Goal: Information Seeking & Learning: Learn about a topic

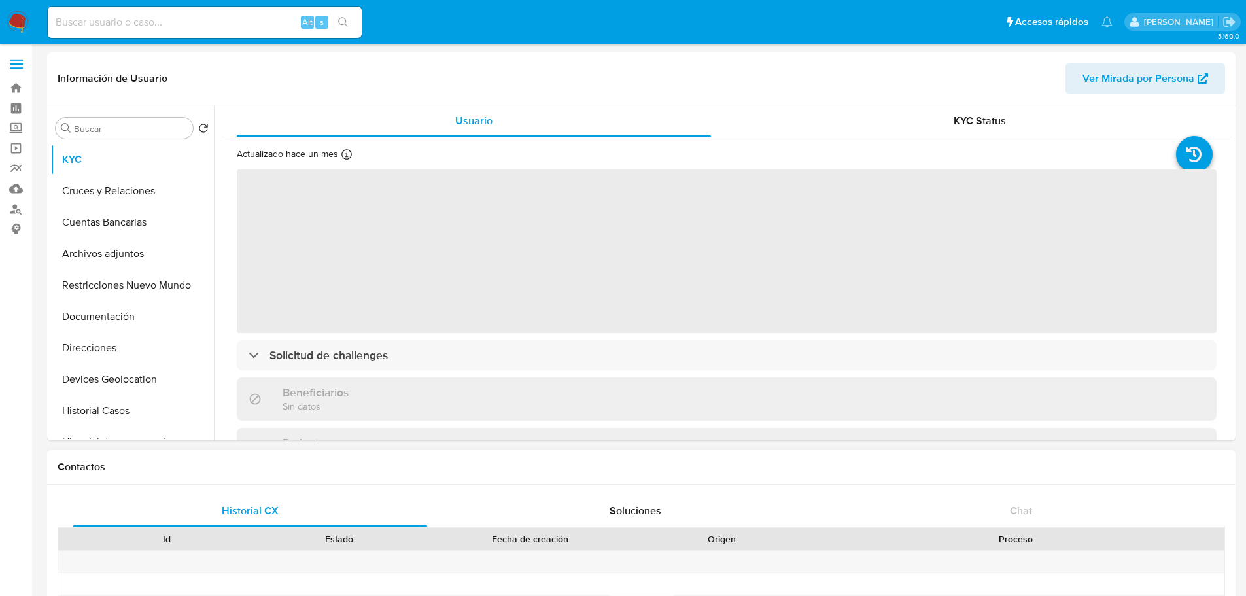
select select "10"
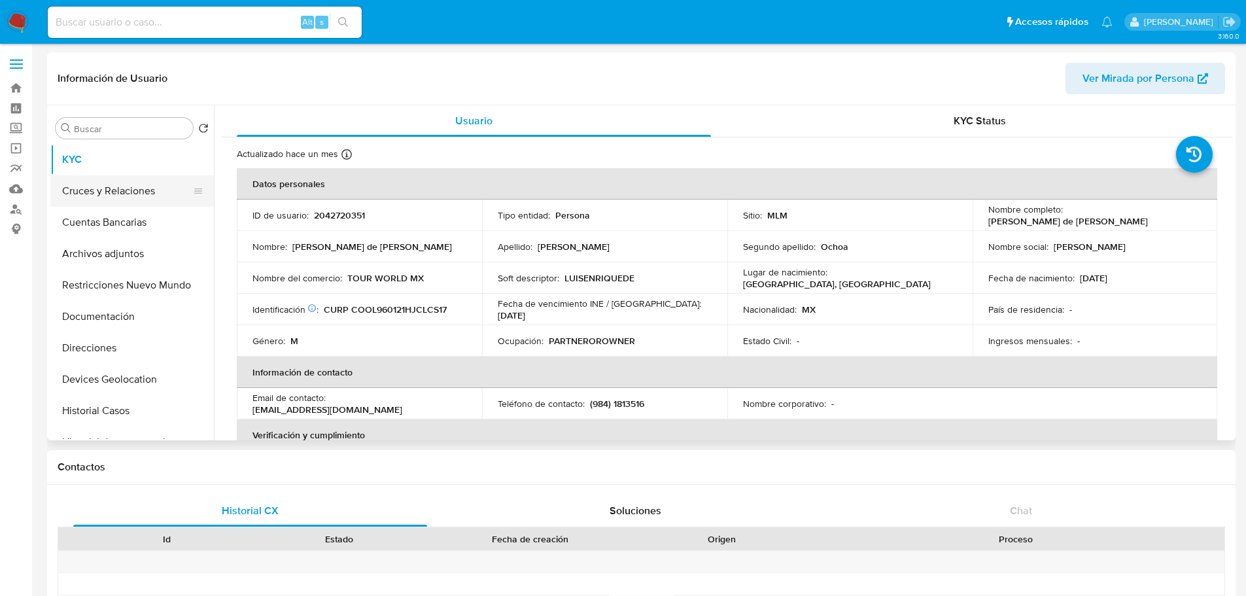
click at [141, 196] on button "Cruces y Relaciones" at bounding box center [126, 190] width 153 height 31
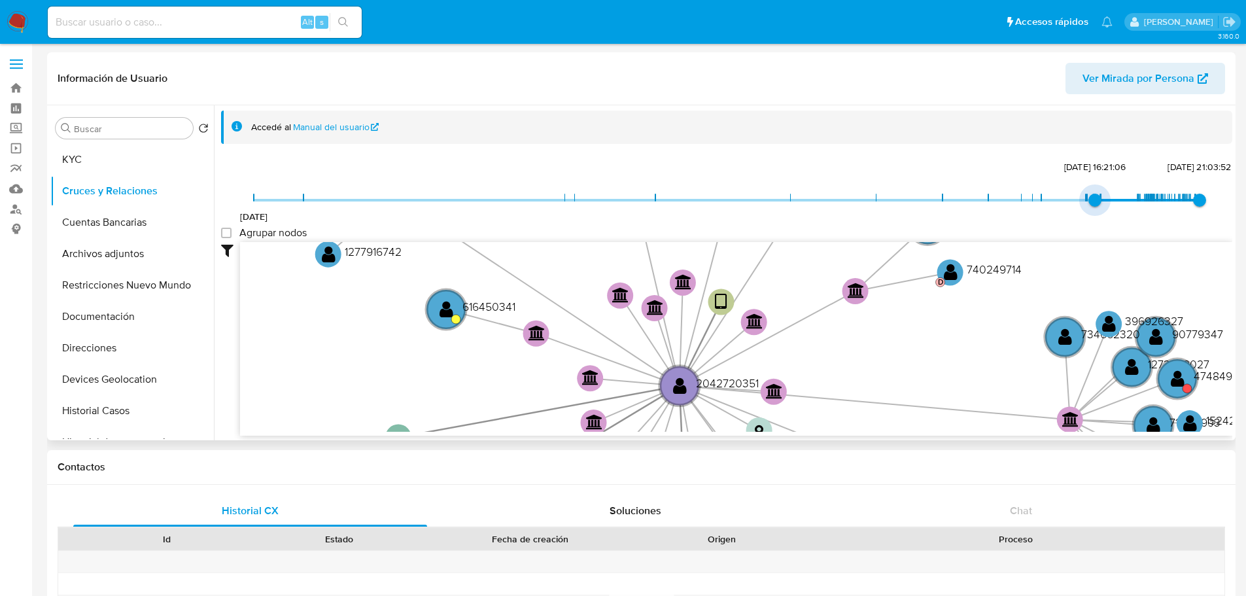
type input "1747074792000"
drag, startPoint x: 257, startPoint y: 198, endPoint x: 1110, endPoint y: 203, distance: 853.0
click at [1110, 203] on span "5/5/2022 12/5/2025, 12:33:12 17/9/2025, 21:03:52" at bounding box center [727, 200] width 946 height 20
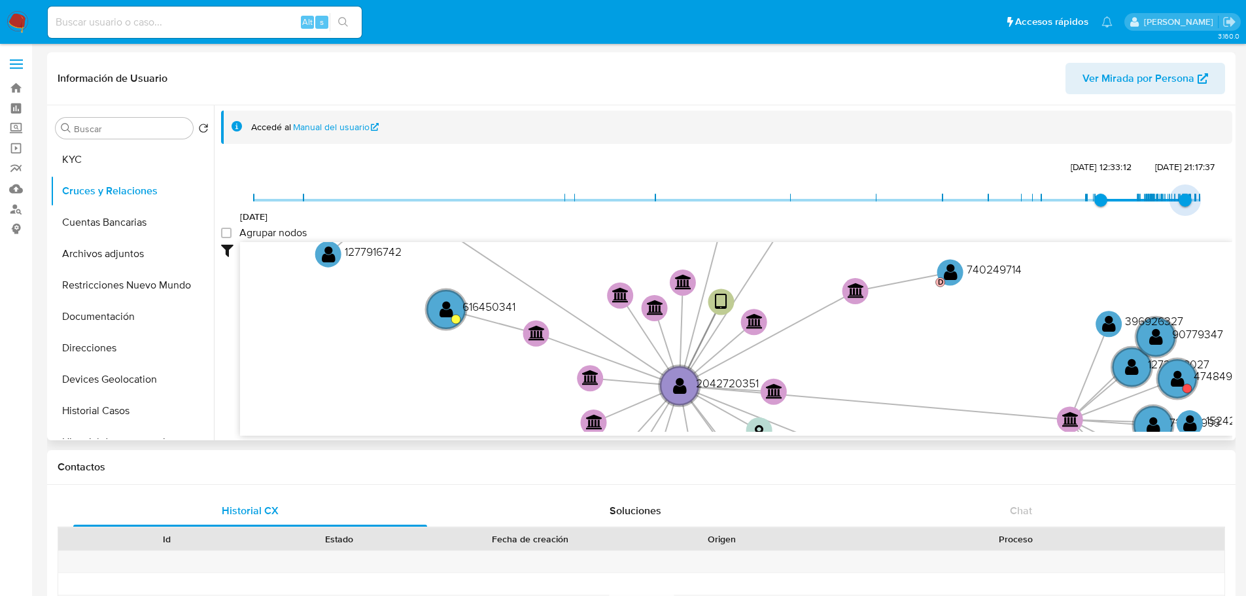
type input "1755887003000"
drag, startPoint x: 1192, startPoint y: 200, endPoint x: 1175, endPoint y: 197, distance: 18.0
click at [1175, 197] on span "22/8/2025, 12:23:23" at bounding box center [1179, 200] width 13 height 13
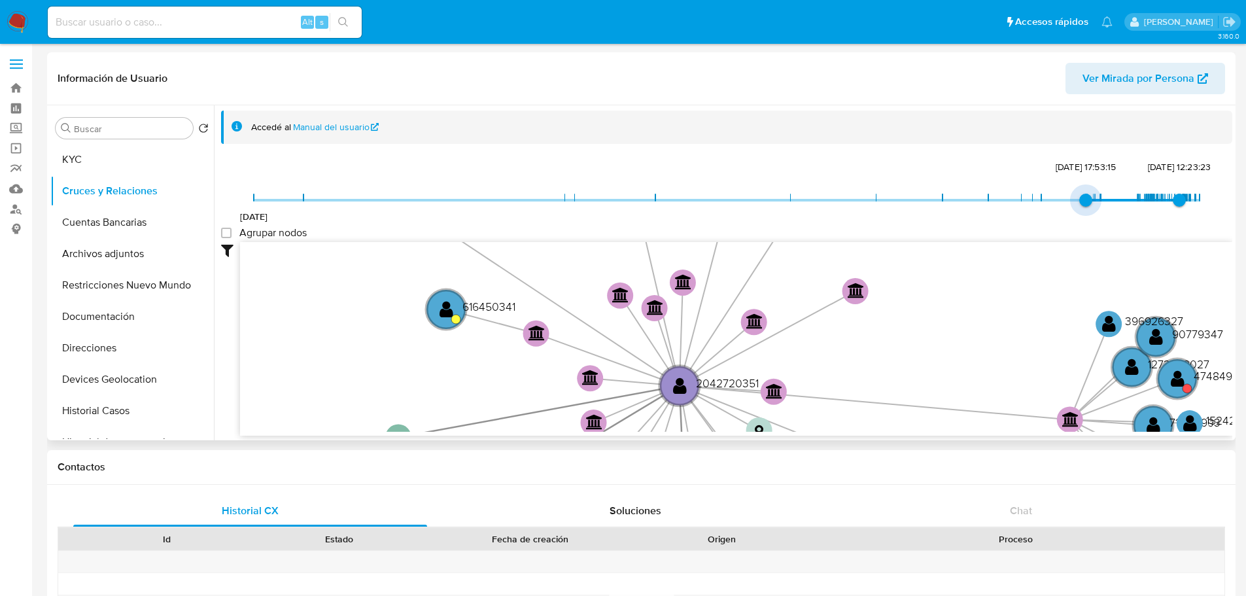
type input "1740378198000"
drag, startPoint x: 1100, startPoint y: 197, endPoint x: 1051, endPoint y: 203, distance: 48.8
click at [1051, 203] on span "5/5/2022 24/2/2025, 0:23:18 22/8/2025, 12:23:23" at bounding box center [727, 200] width 946 height 20
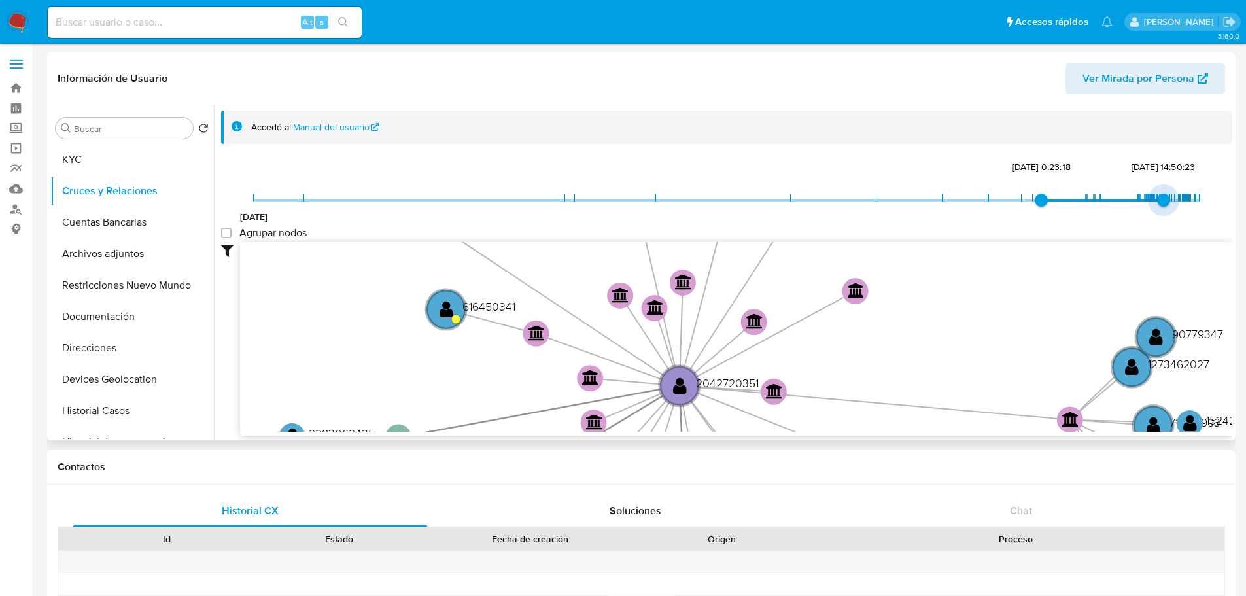
type input "1754004476000"
drag, startPoint x: 1175, startPoint y: 198, endPoint x: 1158, endPoint y: 201, distance: 18.0
click at [1158, 201] on span "31/7/2025, 17:27:56" at bounding box center [1162, 200] width 13 height 13
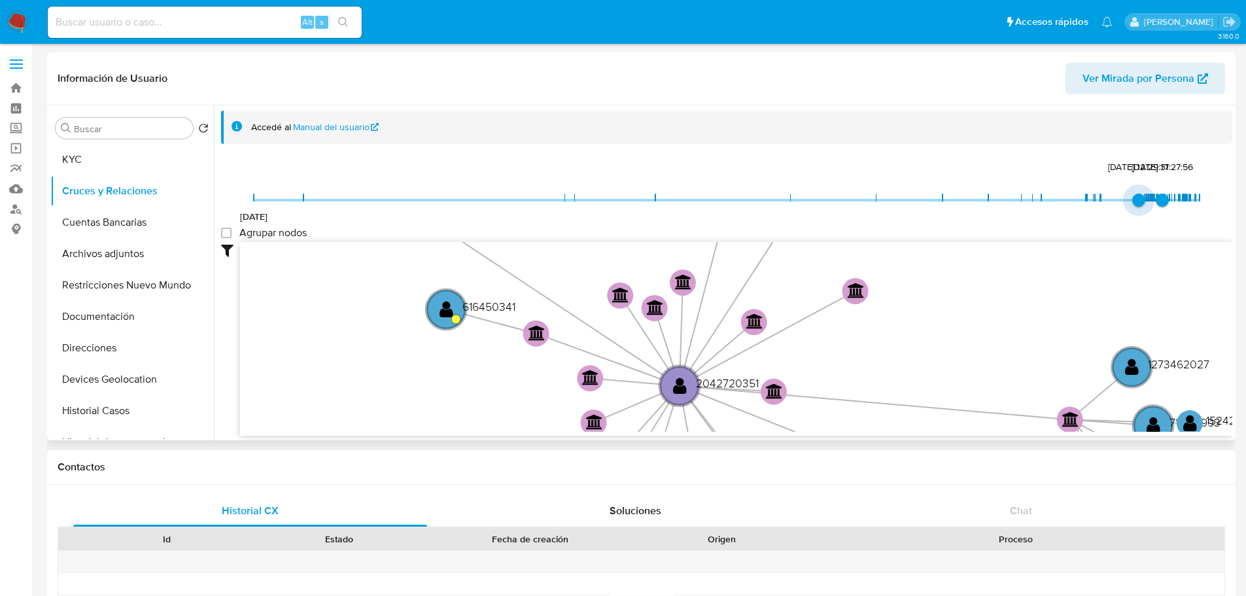
type input "1751392351000"
drag, startPoint x: 1041, startPoint y: 201, endPoint x: 1134, endPoint y: 201, distance: 93.5
click at [1134, 201] on span "1/7/2025, 11:52:31" at bounding box center [1139, 200] width 13 height 13
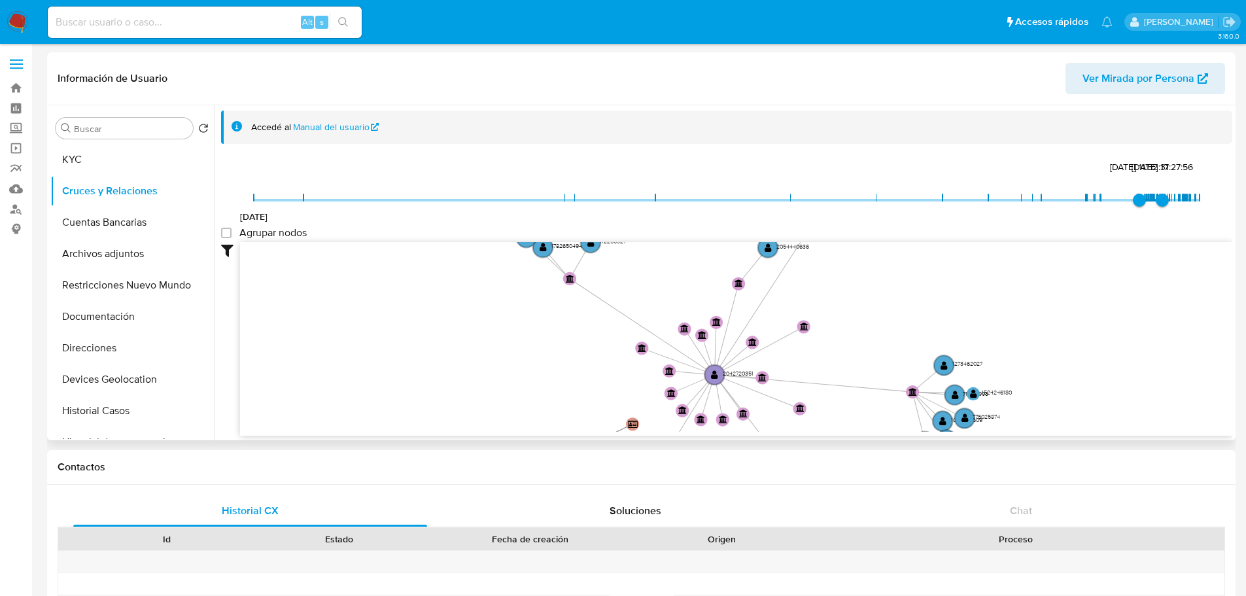
drag, startPoint x: 963, startPoint y: 334, endPoint x: 858, endPoint y: 349, distance: 106.3
click at [858, 349] on icon "device-67128cfa7e3726755ccccab1  user-2042720351  2042720351 device-68b0f6758…" at bounding box center [736, 337] width 992 height 190
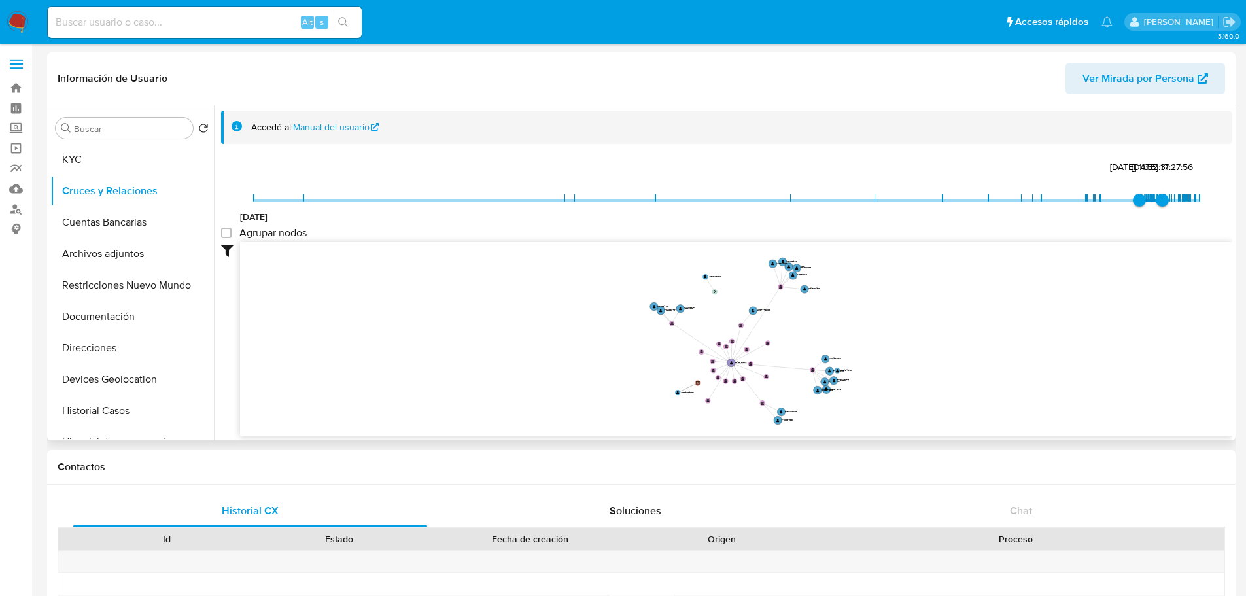
drag, startPoint x: 813, startPoint y: 292, endPoint x: 772, endPoint y: 329, distance: 55.1
click at [772, 329] on icon "device-67128cfa7e3726755ccccab1  user-2042720351  2042720351 device-68b0f6758…" at bounding box center [736, 337] width 992 height 190
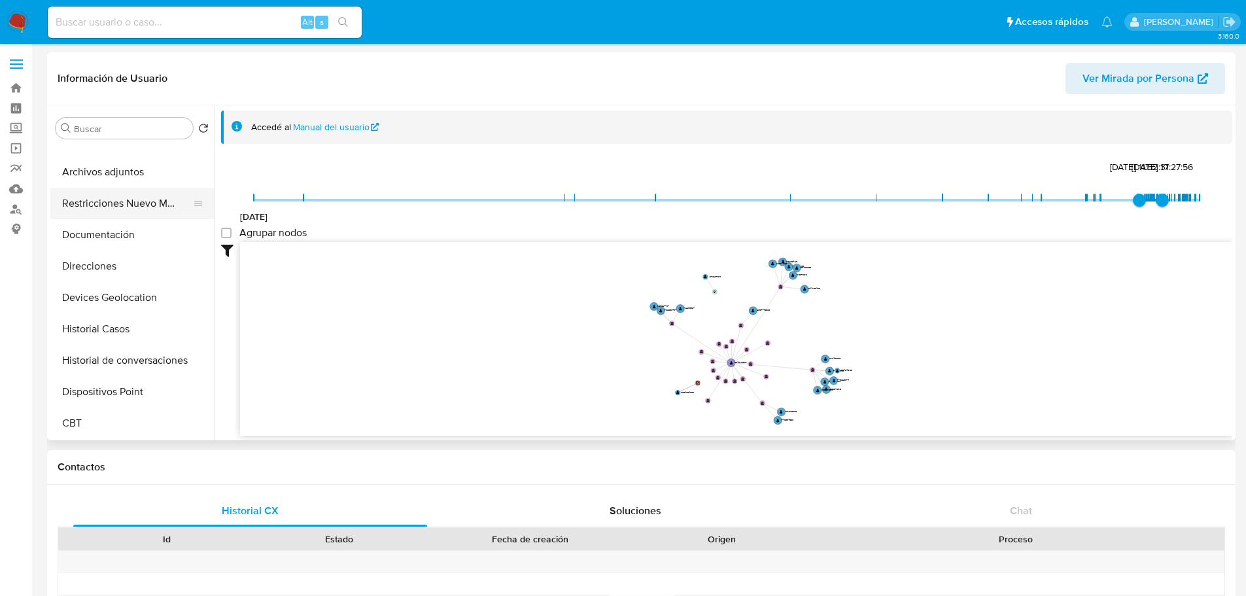
scroll to position [82, 0]
click at [123, 239] on button "Documentación" at bounding box center [126, 233] width 153 height 31
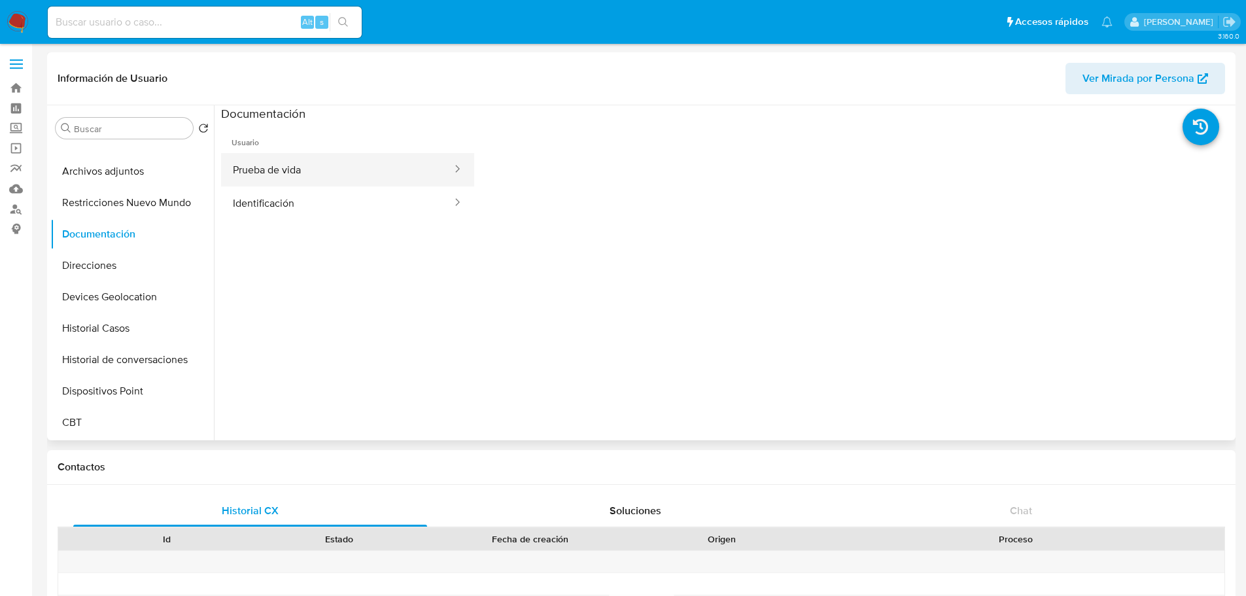
click at [348, 171] on button "Prueba de vida" at bounding box center [337, 169] width 232 height 33
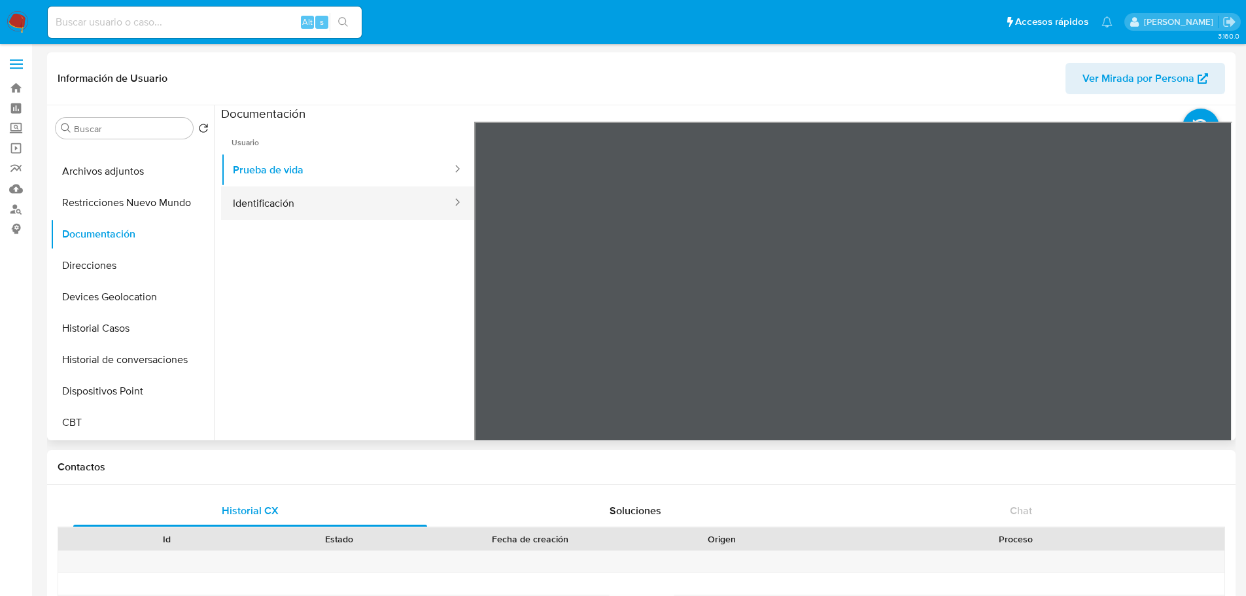
click at [319, 192] on button "Identificación" at bounding box center [337, 202] width 232 height 33
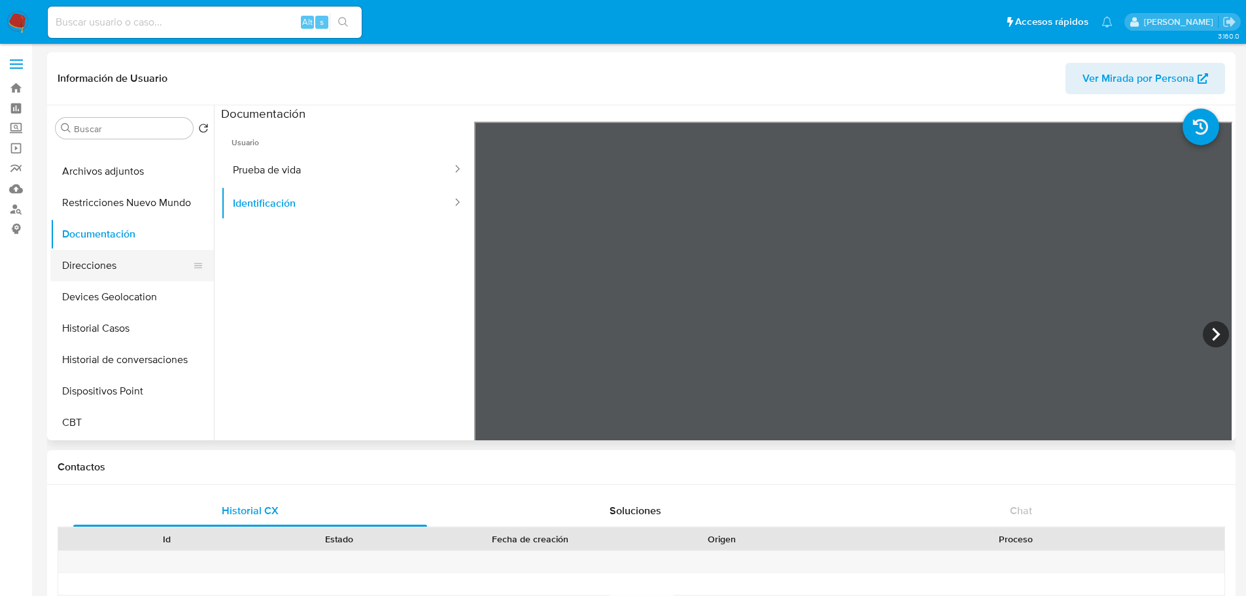
click at [99, 264] on button "Direcciones" at bounding box center [126, 265] width 153 height 31
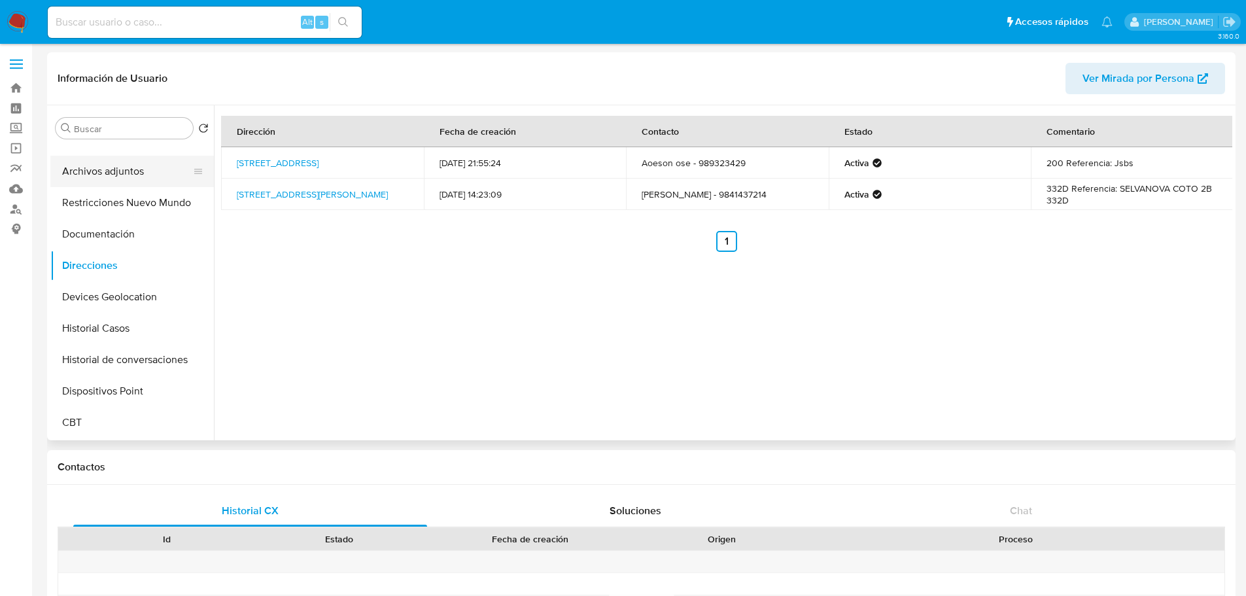
scroll to position [0, 0]
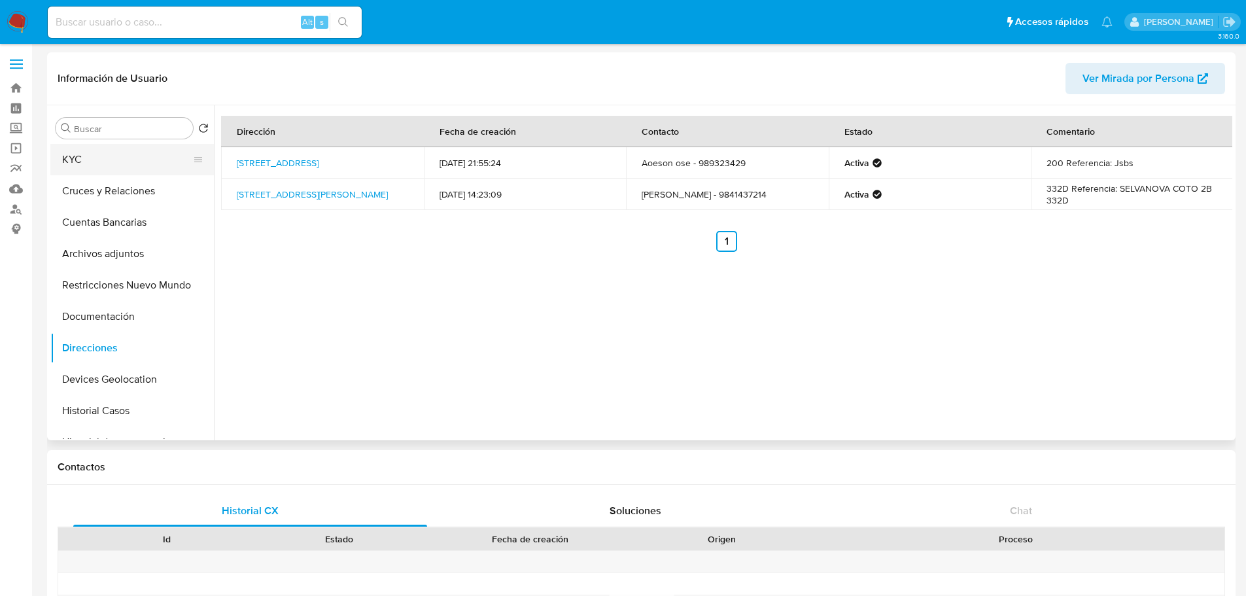
click at [96, 159] on button "KYC" at bounding box center [126, 159] width 153 height 31
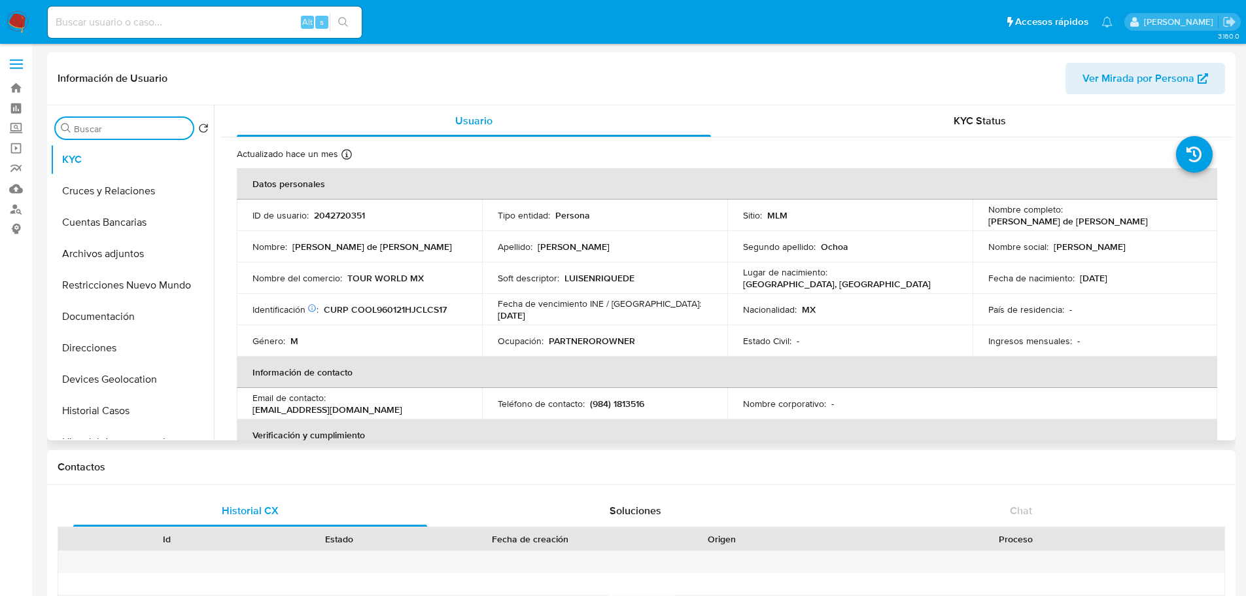
click at [130, 130] on input "Buscar" at bounding box center [131, 129] width 114 height 12
paste input "2554654592"
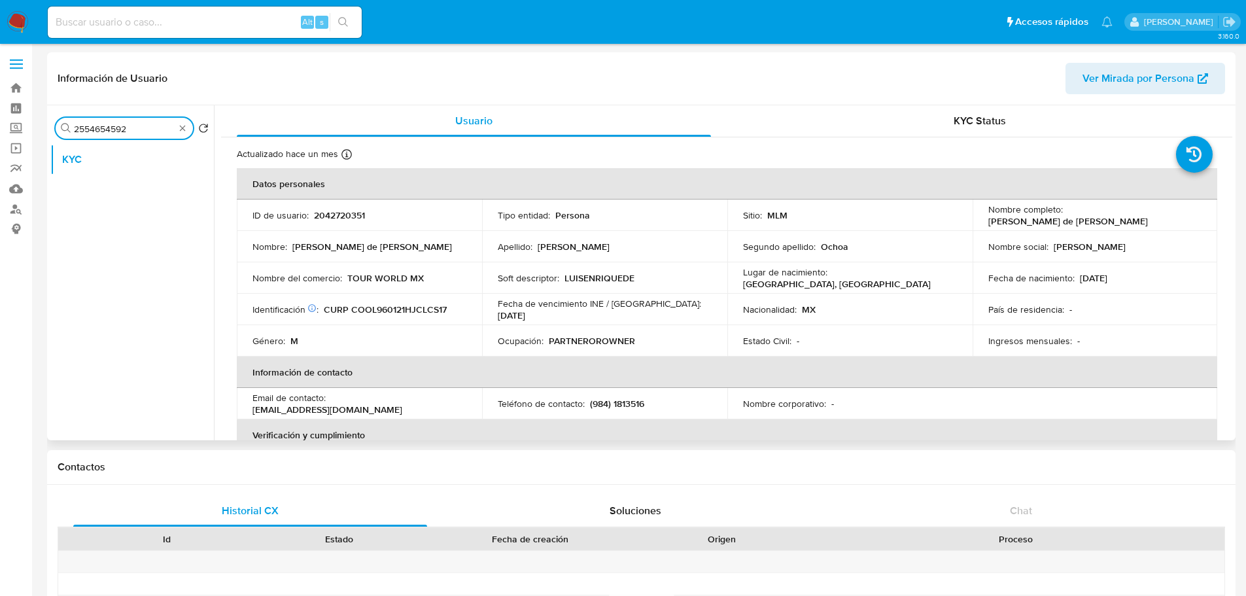
type input "2554654592"
click at [165, 20] on input at bounding box center [205, 22] width 314 height 17
paste input "2554654592"
type input "2554654592"
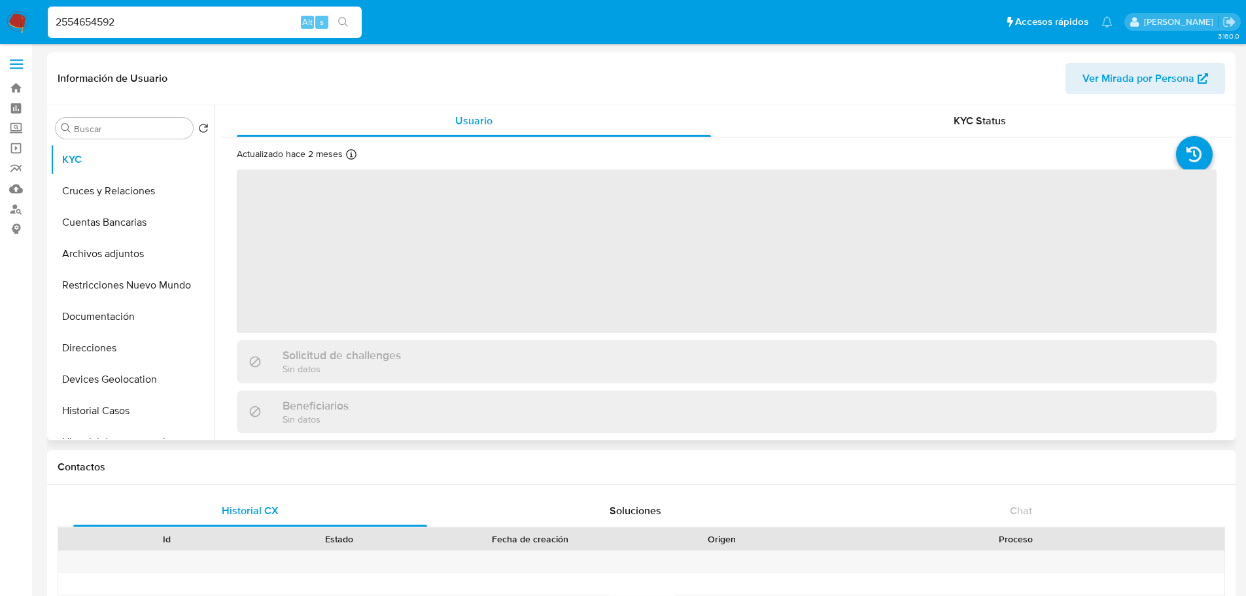
select select "10"
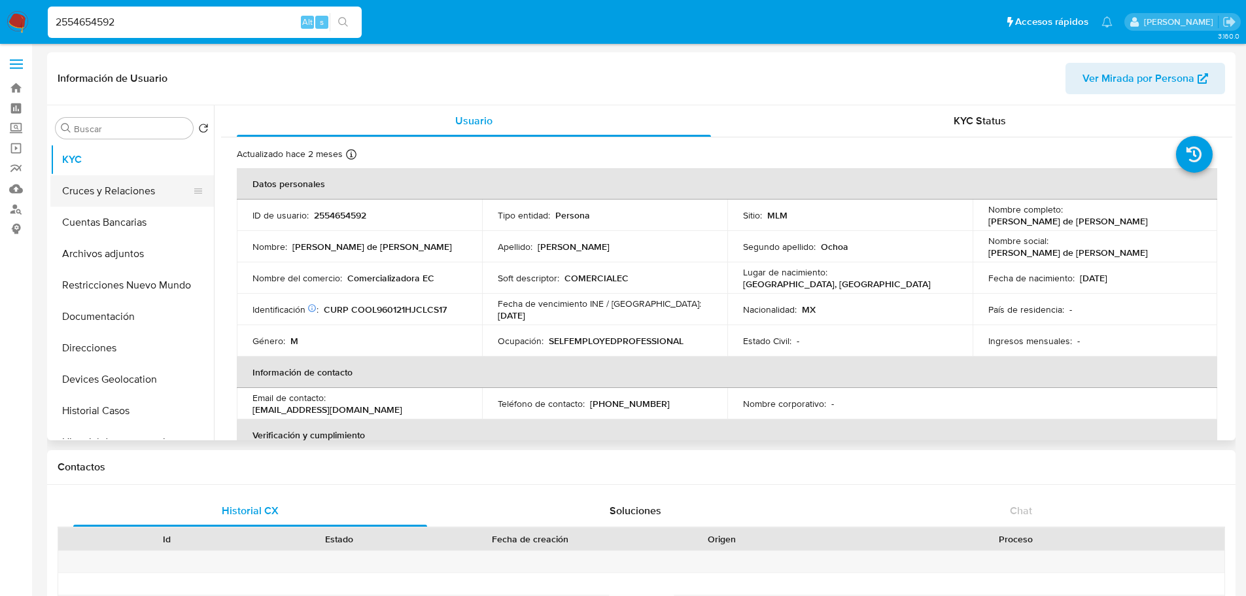
click at [121, 201] on button "Cruces y Relaciones" at bounding box center [126, 190] width 153 height 31
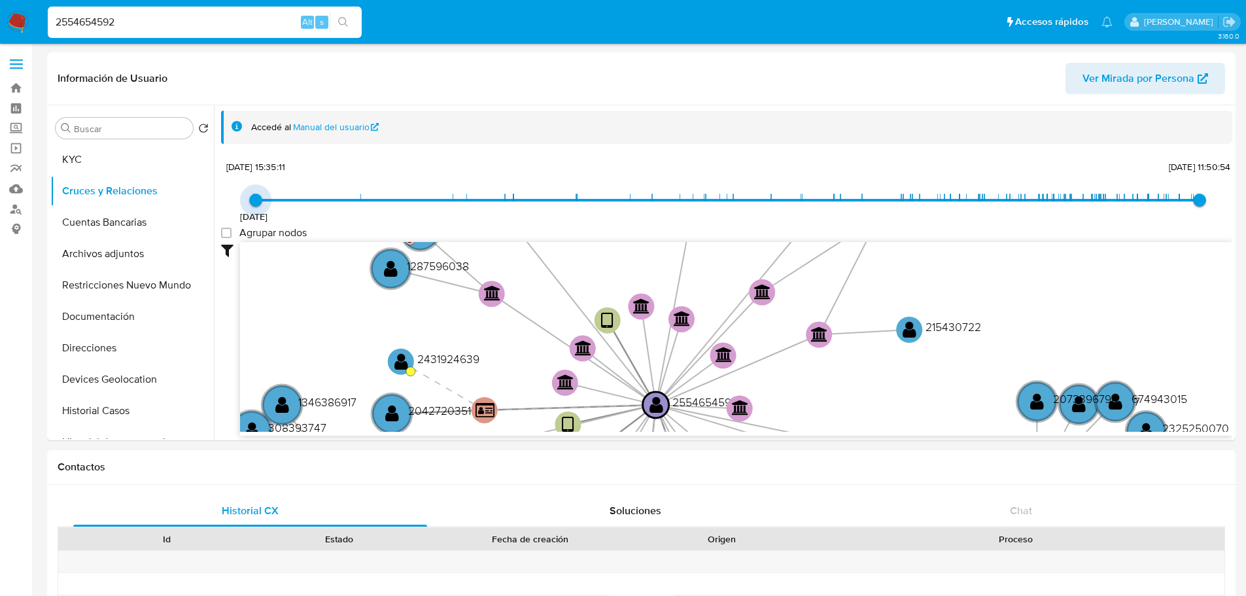
drag, startPoint x: 253, startPoint y: 196, endPoint x: 290, endPoint y: 178, distance: 41.0
click at [290, 178] on div "22/7/2024 23/7/2024, 15:35:11 17/9/2025, 11:50:54 Agrupar nodos Filtros Confian…" at bounding box center [726, 320] width 1011 height 325
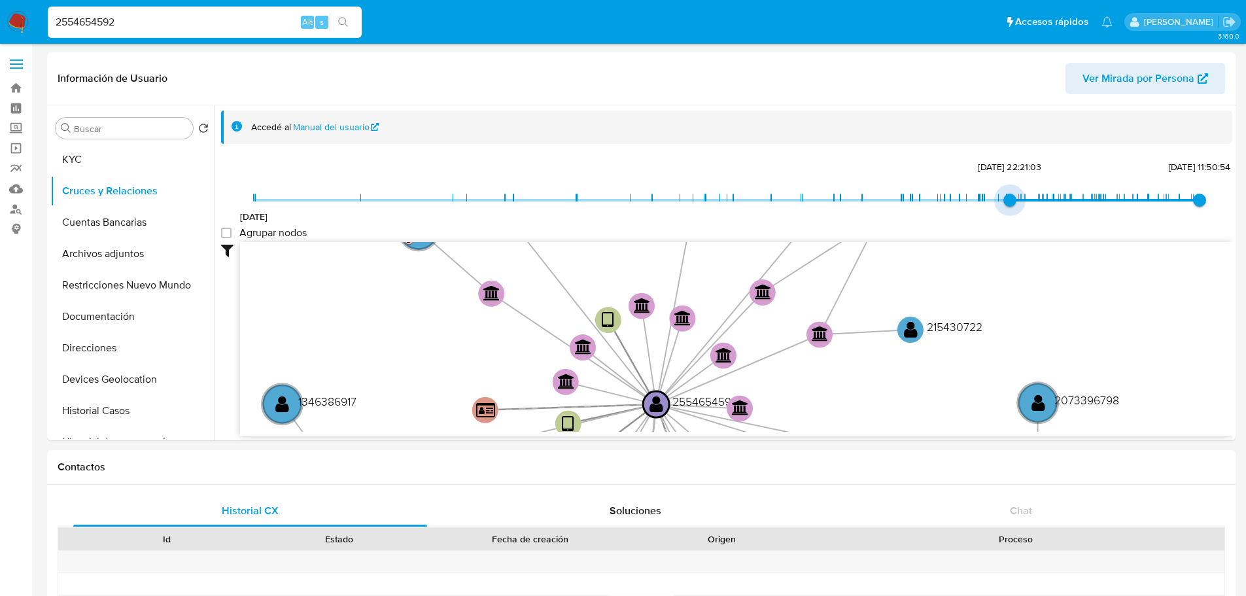
type input "1751407734000"
drag, startPoint x: 256, startPoint y: 203, endPoint x: 1021, endPoint y: 213, distance: 764.7
click at [1021, 207] on span "1/7/2025, 16:08:54" at bounding box center [1024, 200] width 13 height 13
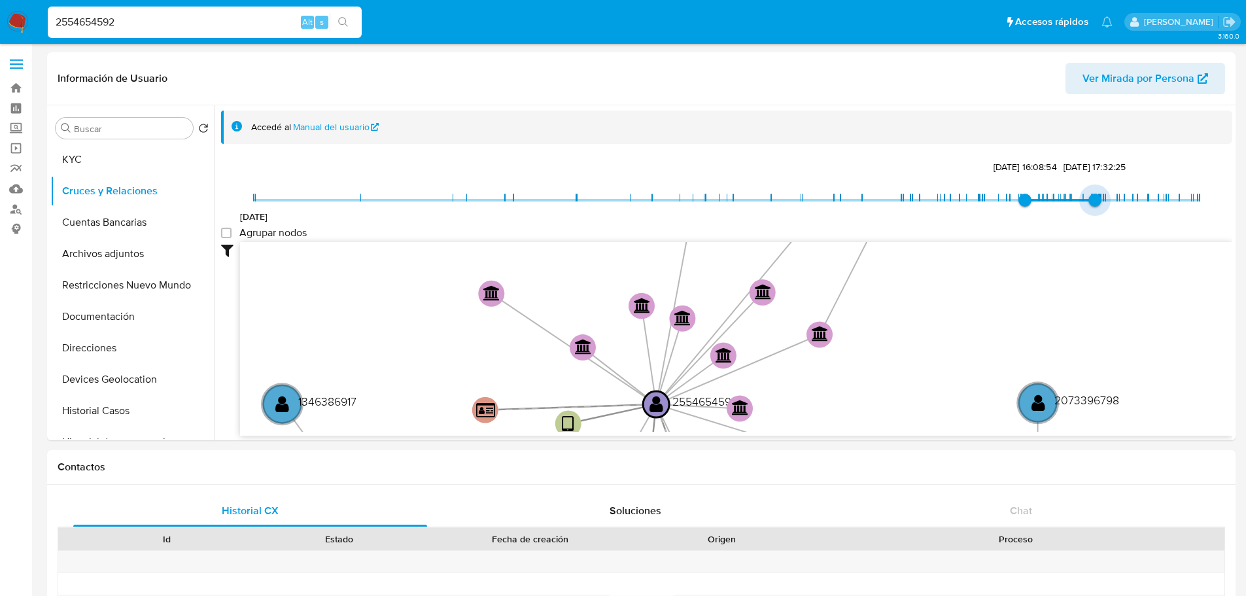
type input "1754005080000"
drag, startPoint x: 1194, startPoint y: 201, endPoint x: 1088, endPoint y: 210, distance: 105.7
click at [1088, 207] on span "31/7/2025, 17:38:00" at bounding box center [1092, 200] width 13 height 13
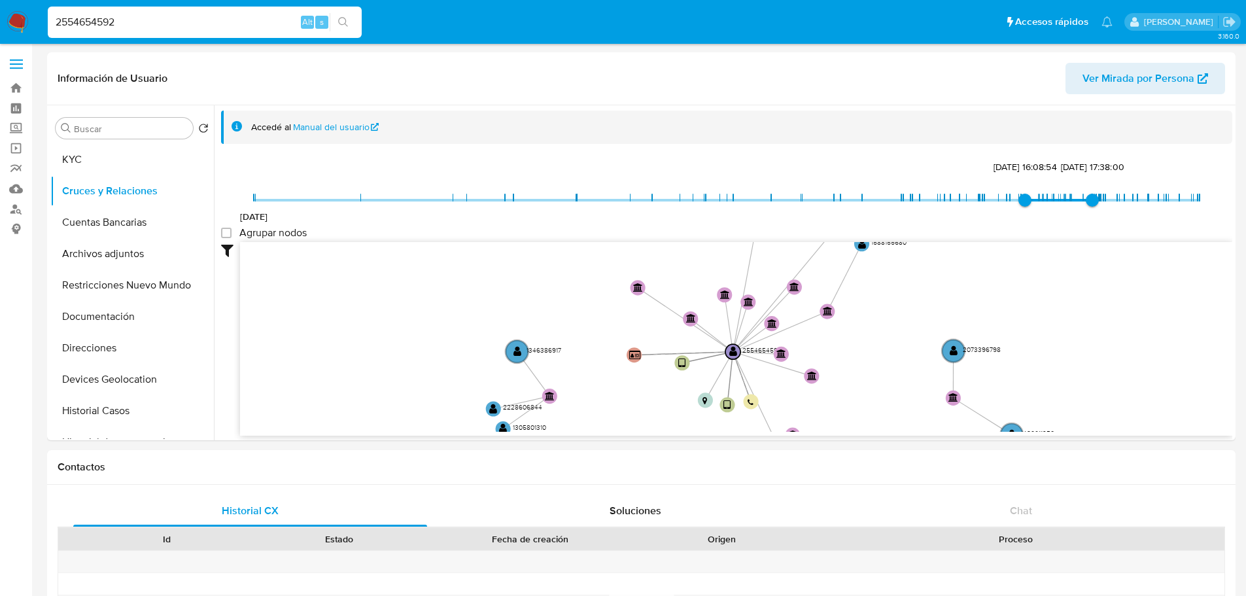
drag, startPoint x: 889, startPoint y: 365, endPoint x: 859, endPoint y: 321, distance: 53.3
click at [859, 321] on icon "user-2554654592  2554654592 device-68927f8eddd0bc06abfa17ed  device-6892b4e66…" at bounding box center [736, 337] width 992 height 190
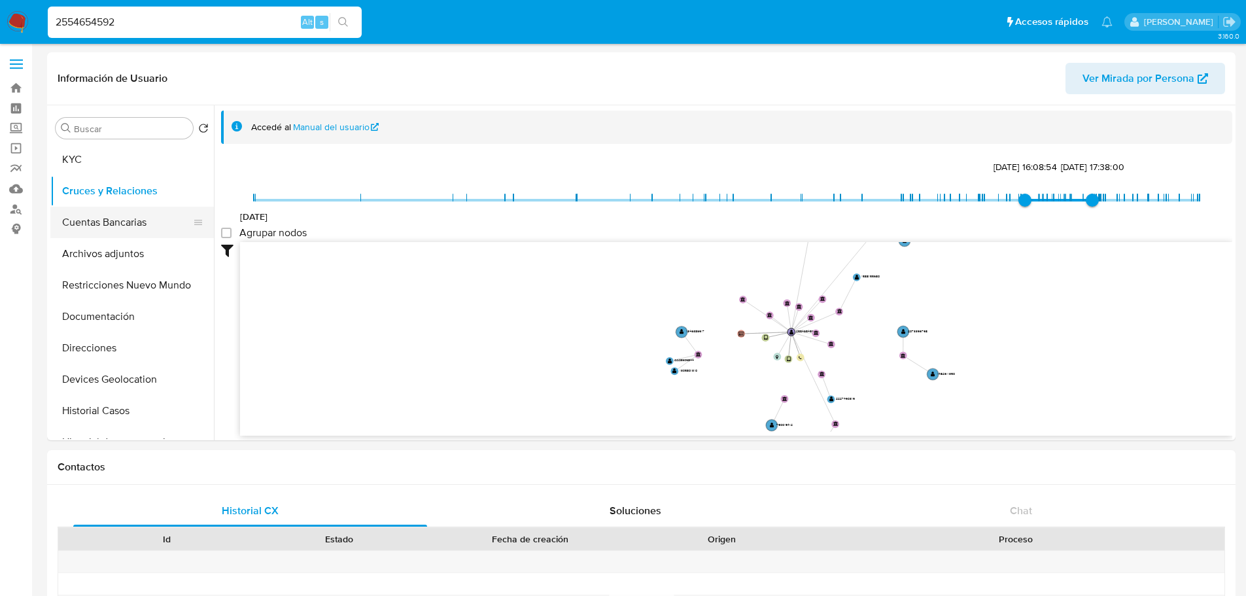
click at [139, 214] on button "Cuentas Bancarias" at bounding box center [126, 222] width 153 height 31
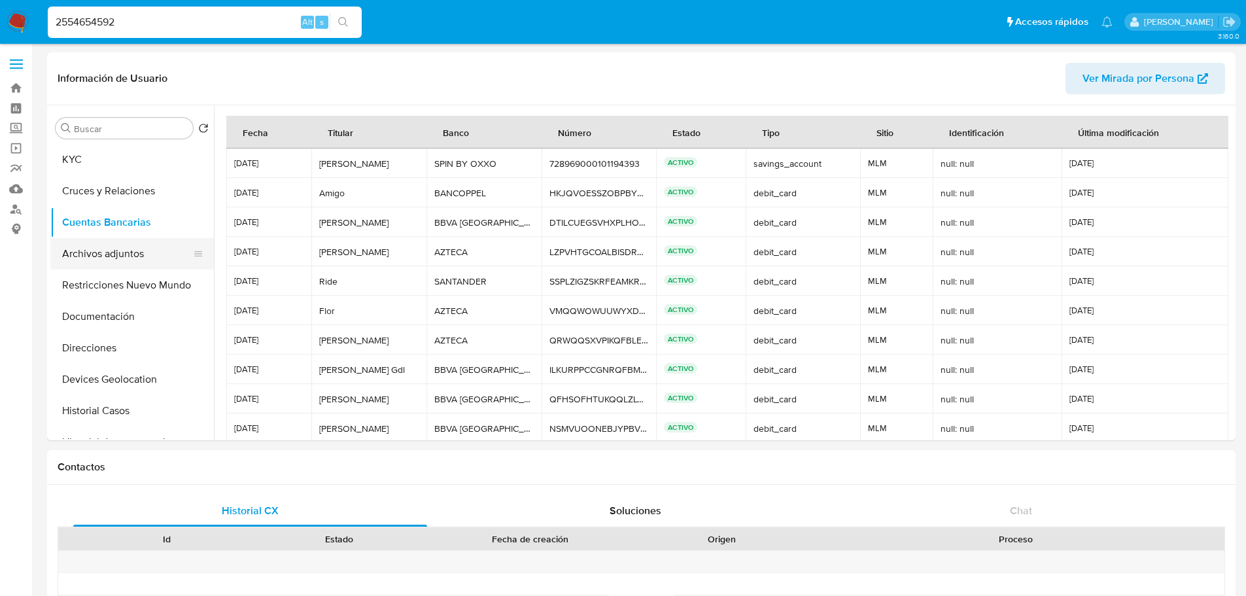
click at [112, 254] on button "Archivos adjuntos" at bounding box center [126, 253] width 153 height 31
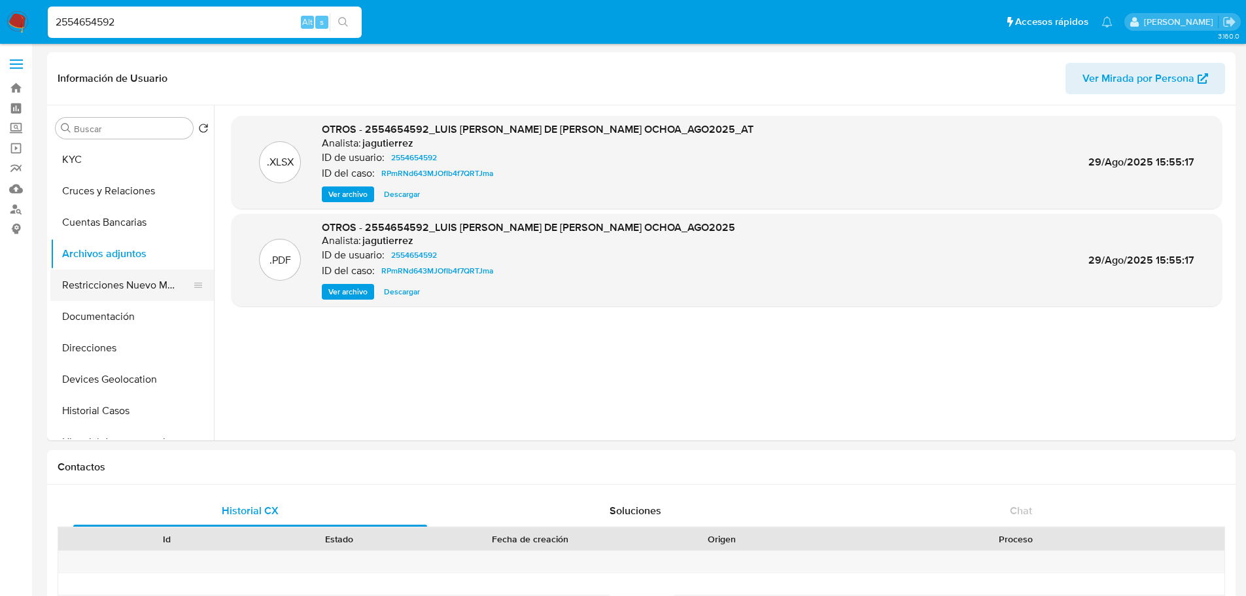
click at [99, 287] on button "Restricciones Nuevo Mundo" at bounding box center [126, 284] width 153 height 31
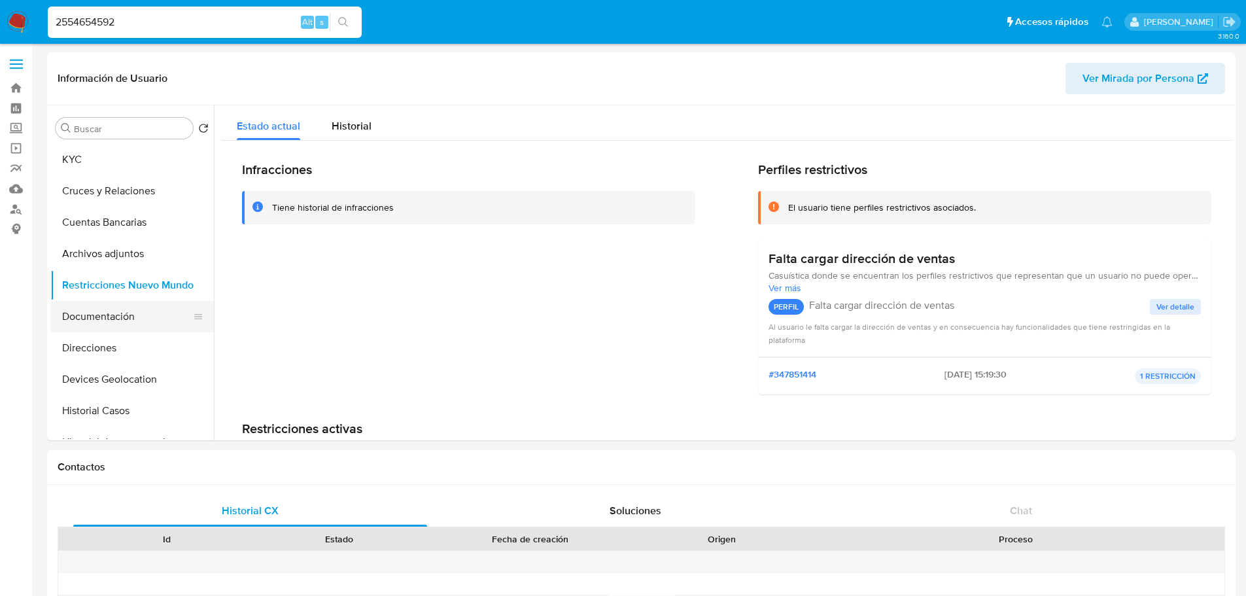
click at [109, 310] on button "Documentación" at bounding box center [126, 316] width 153 height 31
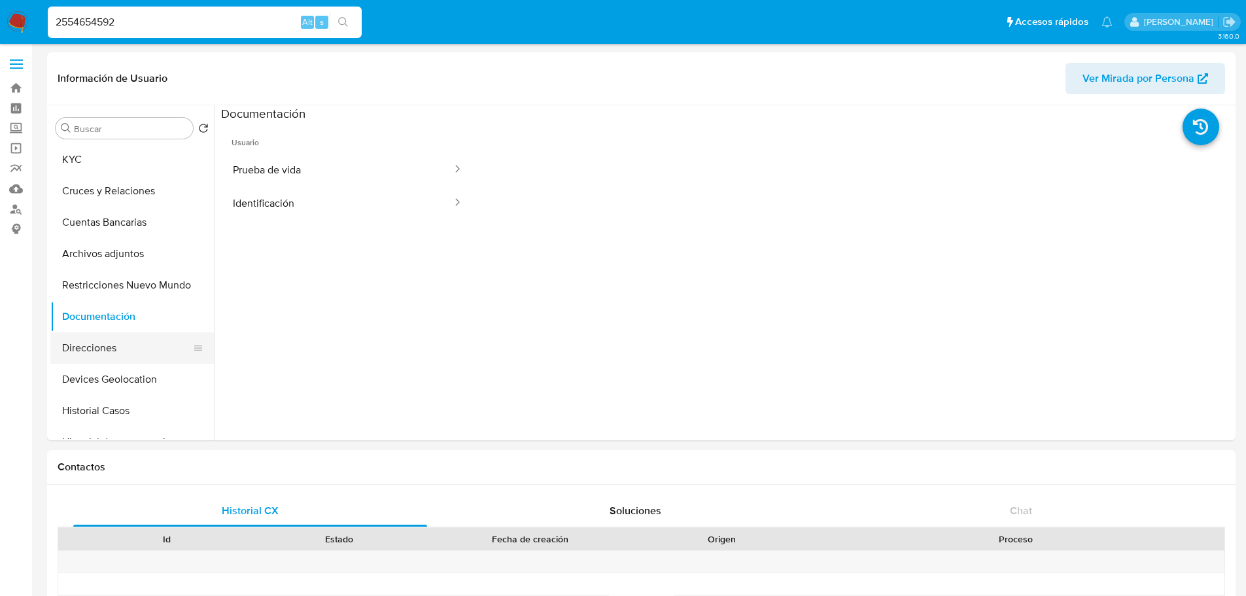
click at [108, 355] on button "Direcciones" at bounding box center [126, 347] width 153 height 31
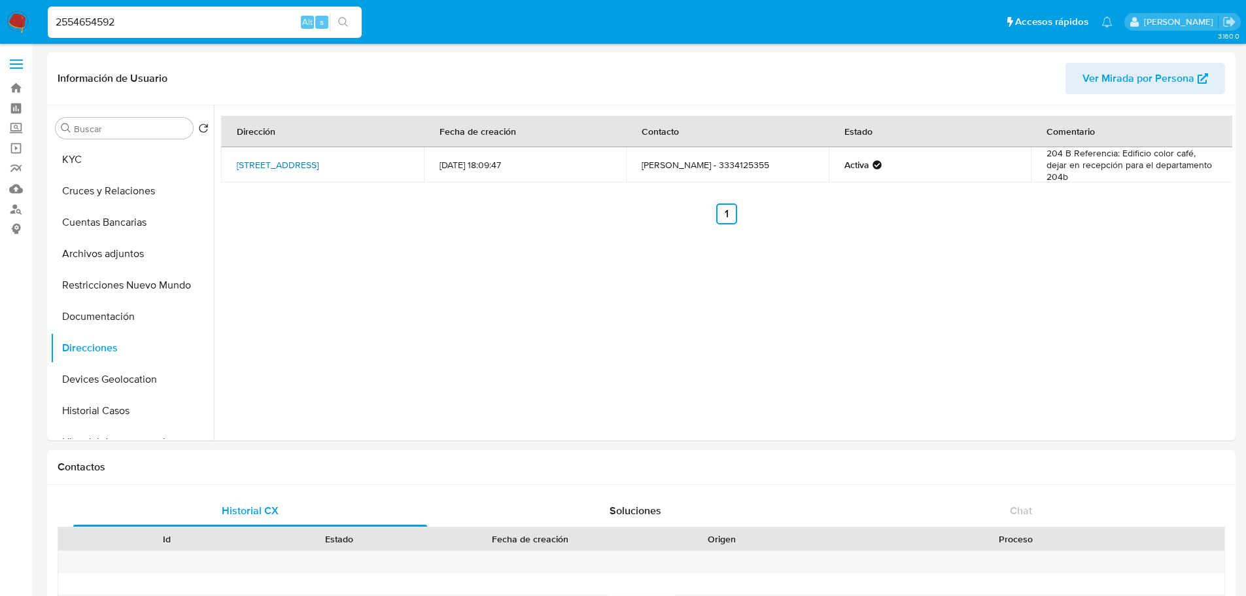
click at [319, 162] on link "Avenida Empresarios 62, Zapopan, Jalisco, 45116, Mexico 62" at bounding box center [278, 164] width 82 height 13
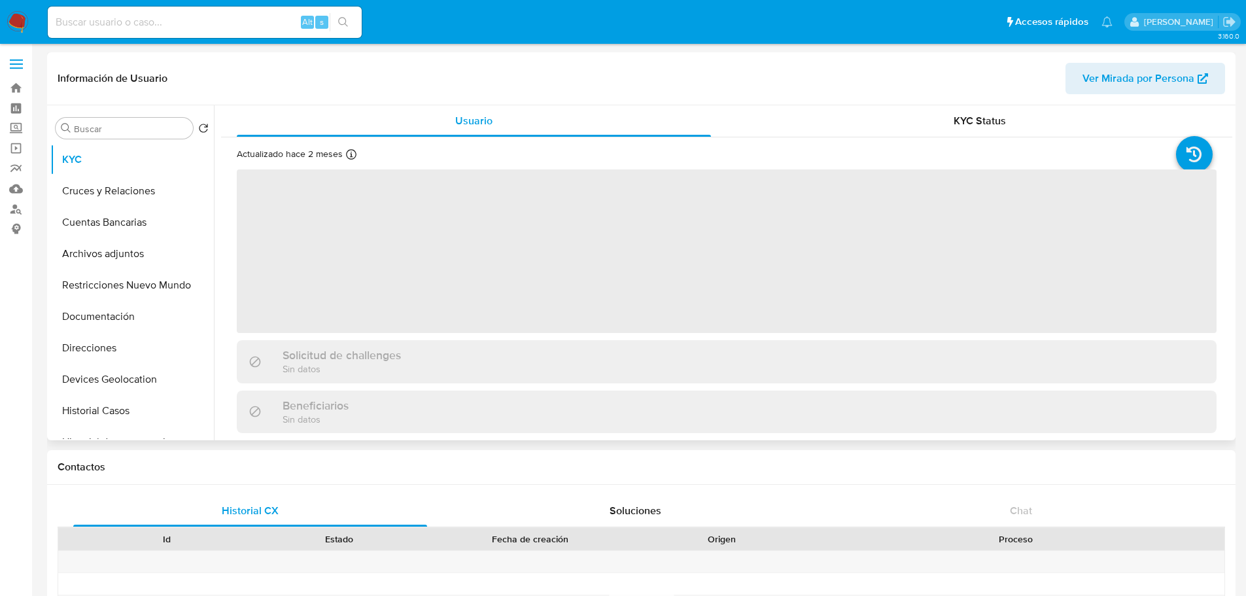
select select "10"
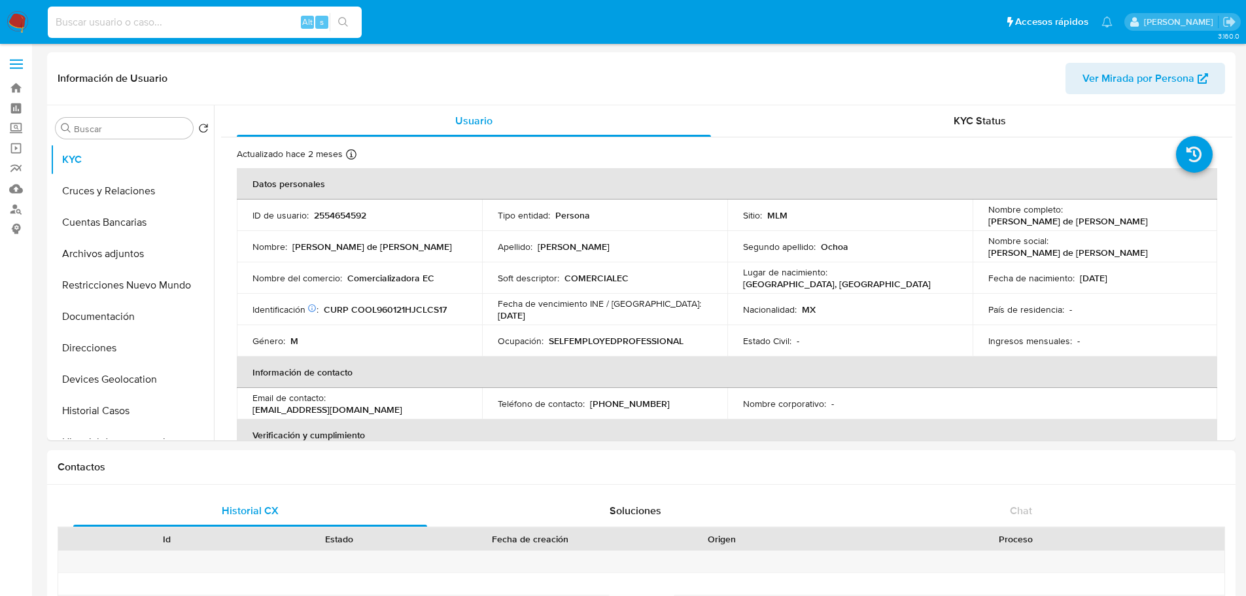
click at [151, 20] on input at bounding box center [205, 22] width 314 height 17
paste input "2042720351"
type input "2042720351"
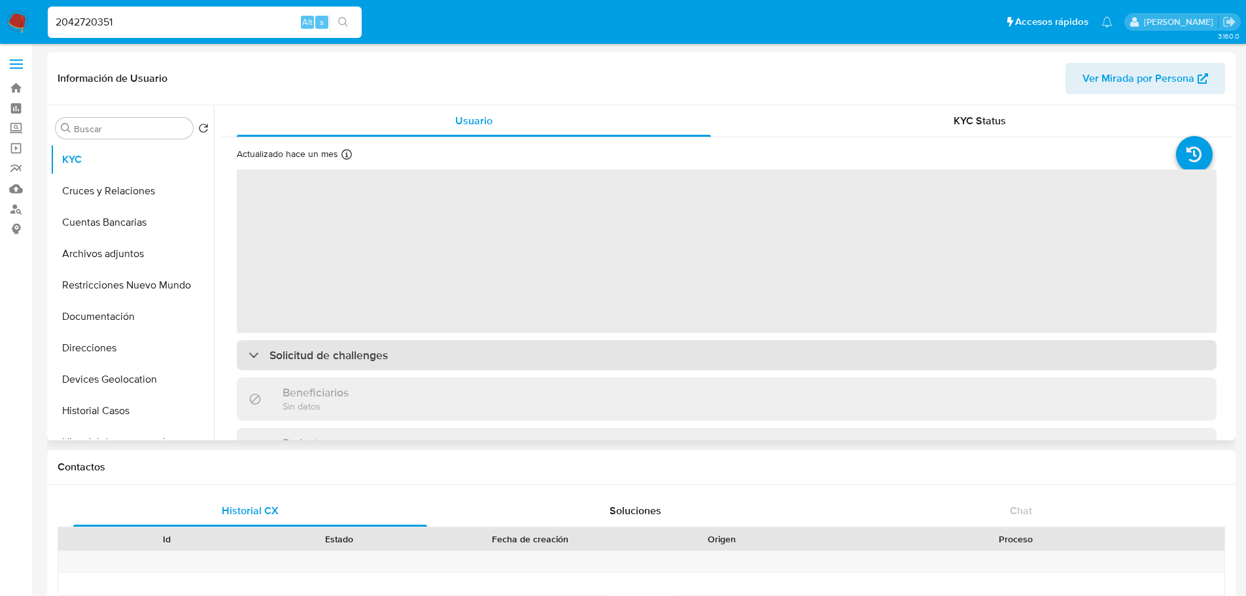
select select "10"
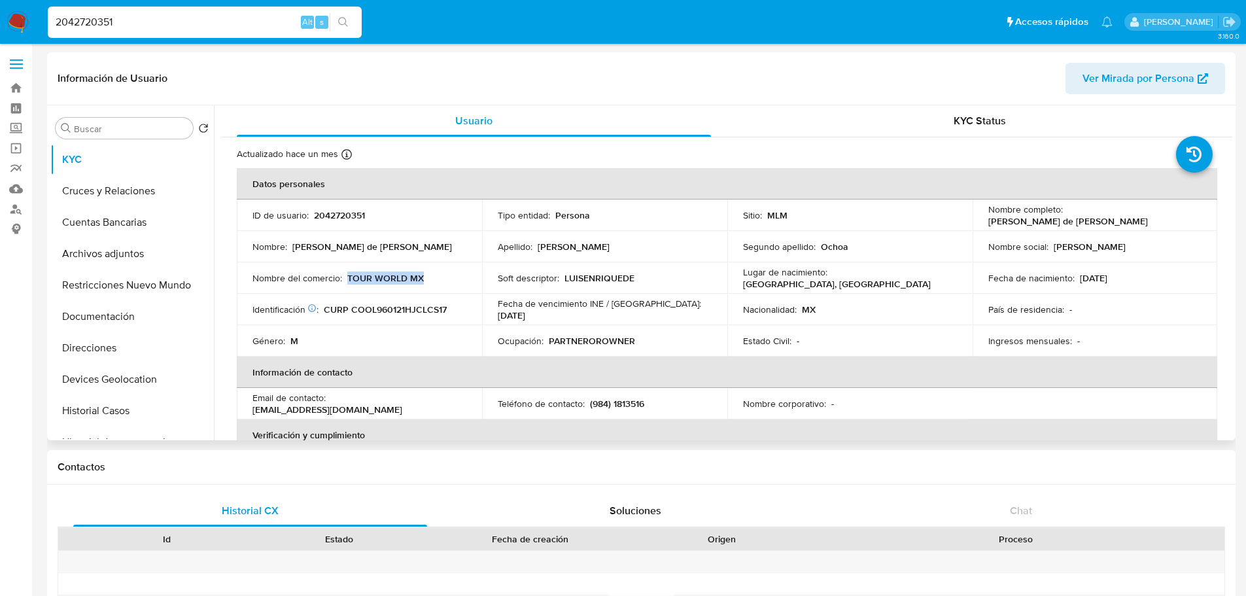
drag, startPoint x: 425, startPoint y: 277, endPoint x: 347, endPoint y: 280, distance: 78.6
click at [347, 280] on div "Nombre del comercio : TOUR WORLD MX" at bounding box center [359, 278] width 214 height 12
copy p "TOUR WORLD MX"
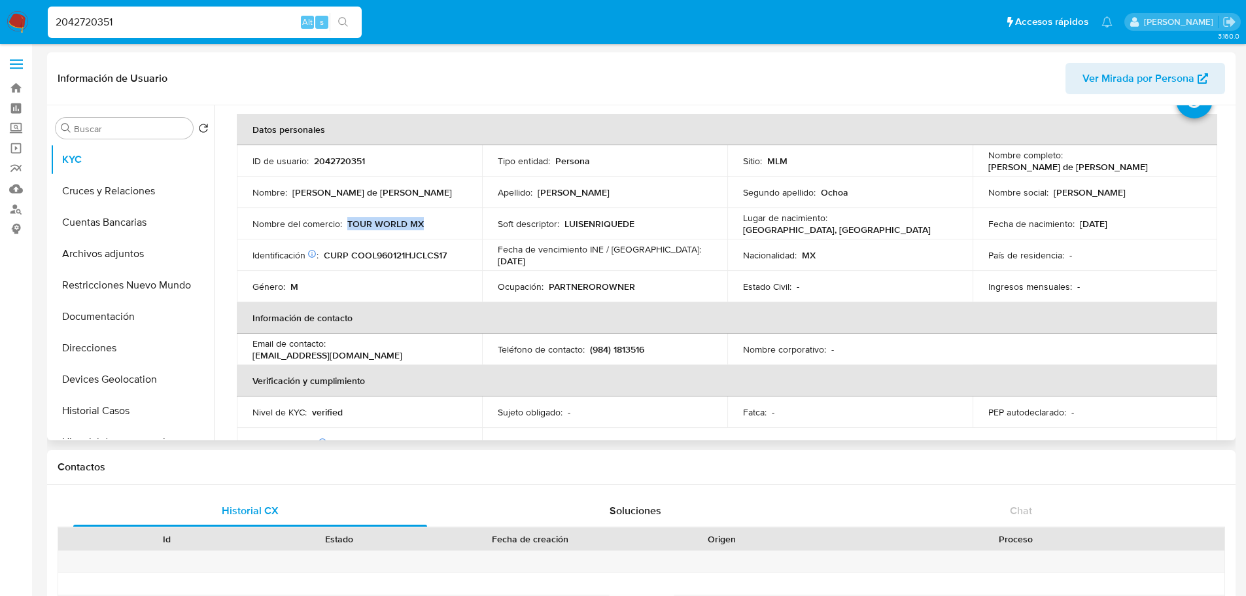
scroll to position [55, 0]
click at [425, 228] on div "Nombre del comercio : TOUR WORLD MX" at bounding box center [359, 223] width 214 height 12
drag, startPoint x: 425, startPoint y: 228, endPoint x: 347, endPoint y: 222, distance: 78.0
click at [347, 222] on div "Nombre del comercio : TOUR WORLD MX" at bounding box center [359, 223] width 214 height 12
drag, startPoint x: 383, startPoint y: 189, endPoint x: 291, endPoint y: 189, distance: 92.2
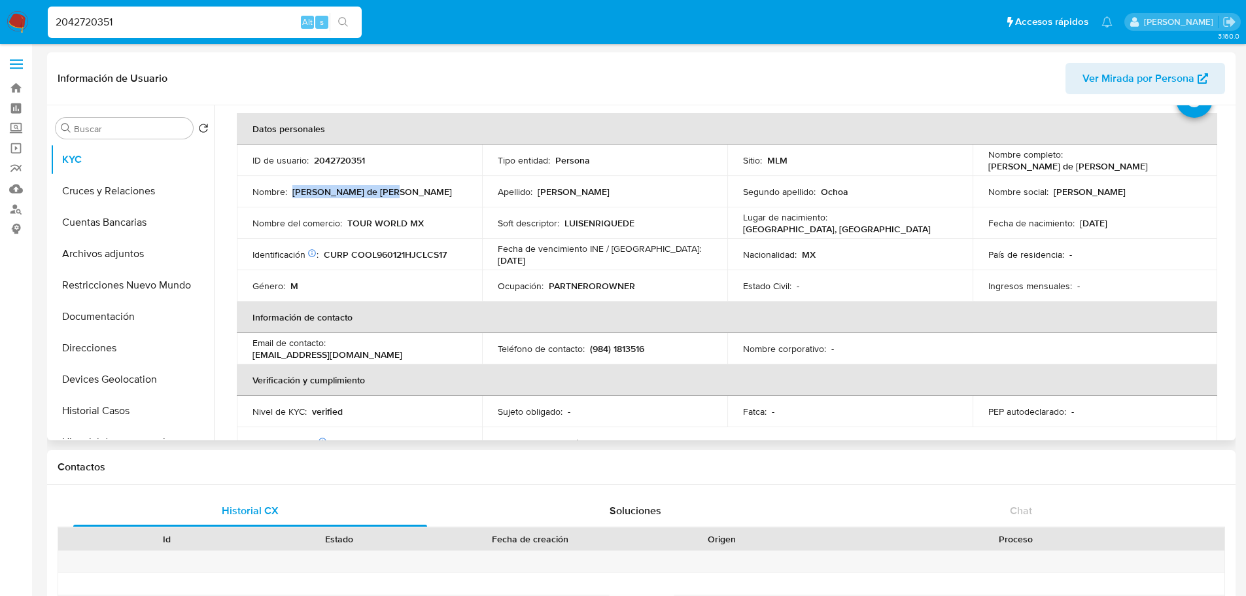
click at [291, 189] on div "Nombre : Luis Enrique de Jesus" at bounding box center [359, 192] width 214 height 12
click at [249, 29] on input "2042720351" at bounding box center [205, 22] width 314 height 17
paste input "2554654592"
type input "20427203512554654592"
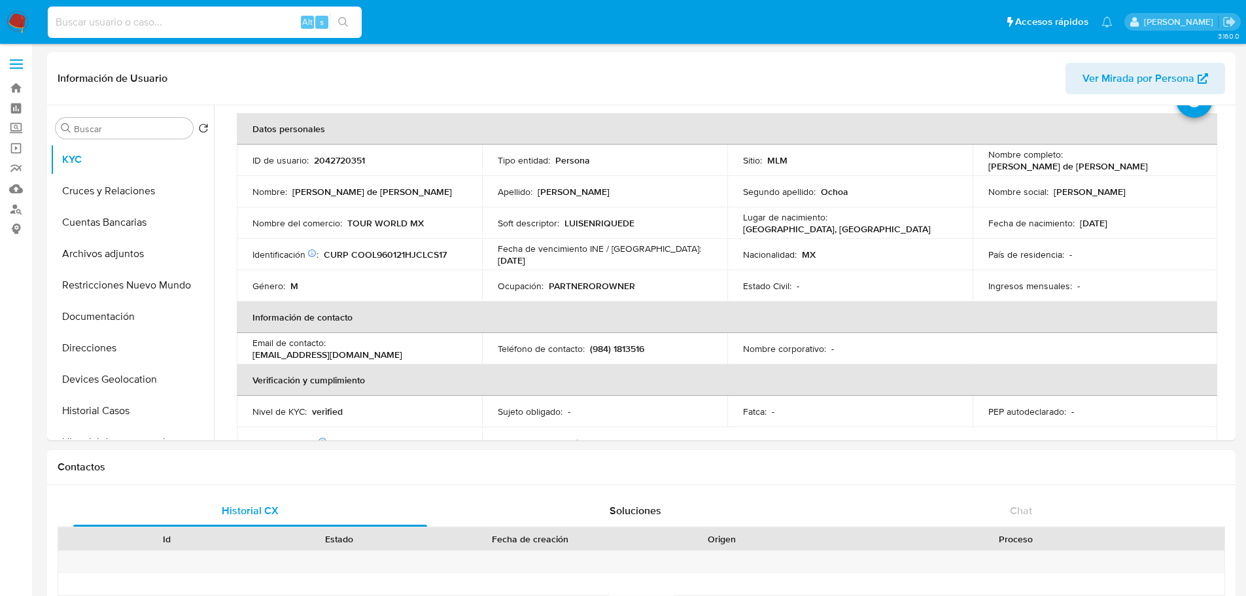
paste input "2554654592"
type input "2554654592"
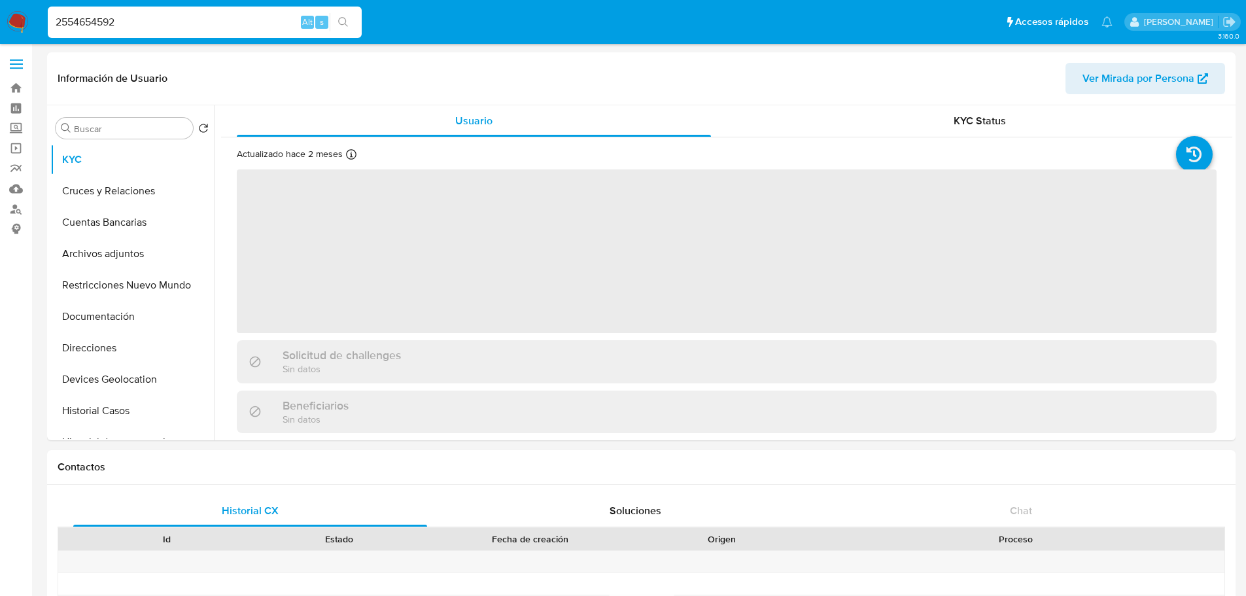
select select "10"
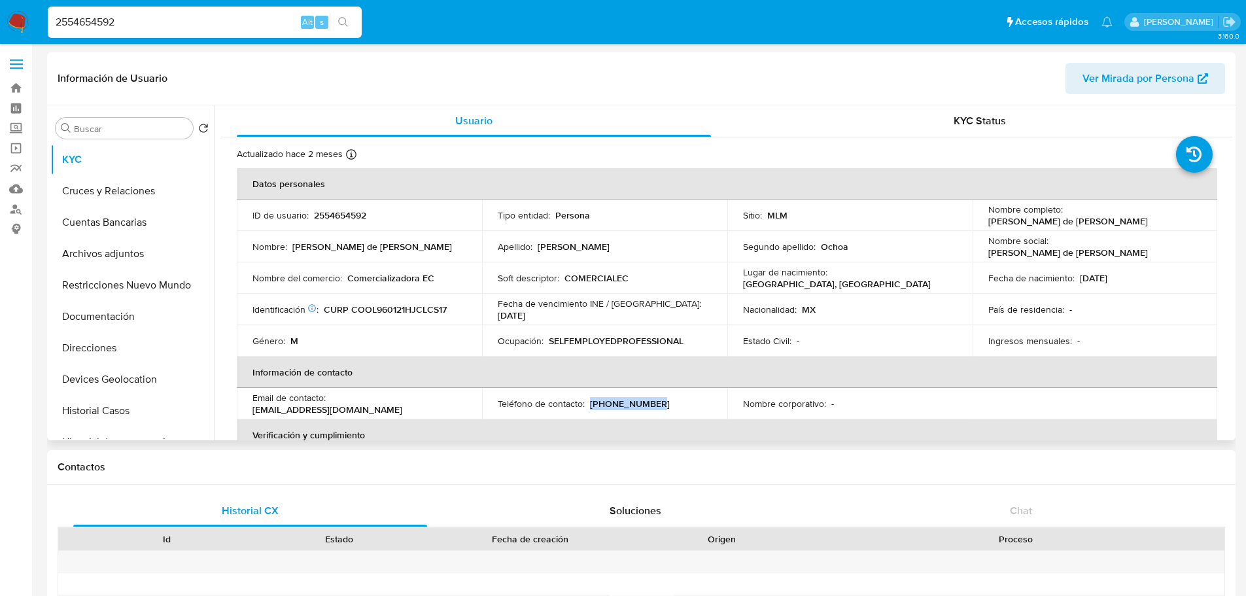
drag, startPoint x: 649, startPoint y: 407, endPoint x: 587, endPoint y: 405, distance: 62.2
click at [587, 405] on div "Teléfono de contacto : (33) 34125355" at bounding box center [605, 404] width 214 height 12
click at [591, 405] on p "(33) 34125355" at bounding box center [630, 404] width 80 height 12
drag, startPoint x: 593, startPoint y: 405, endPoint x: 640, endPoint y: 404, distance: 47.1
click at [640, 404] on p "(33) 34125355" at bounding box center [630, 404] width 80 height 12
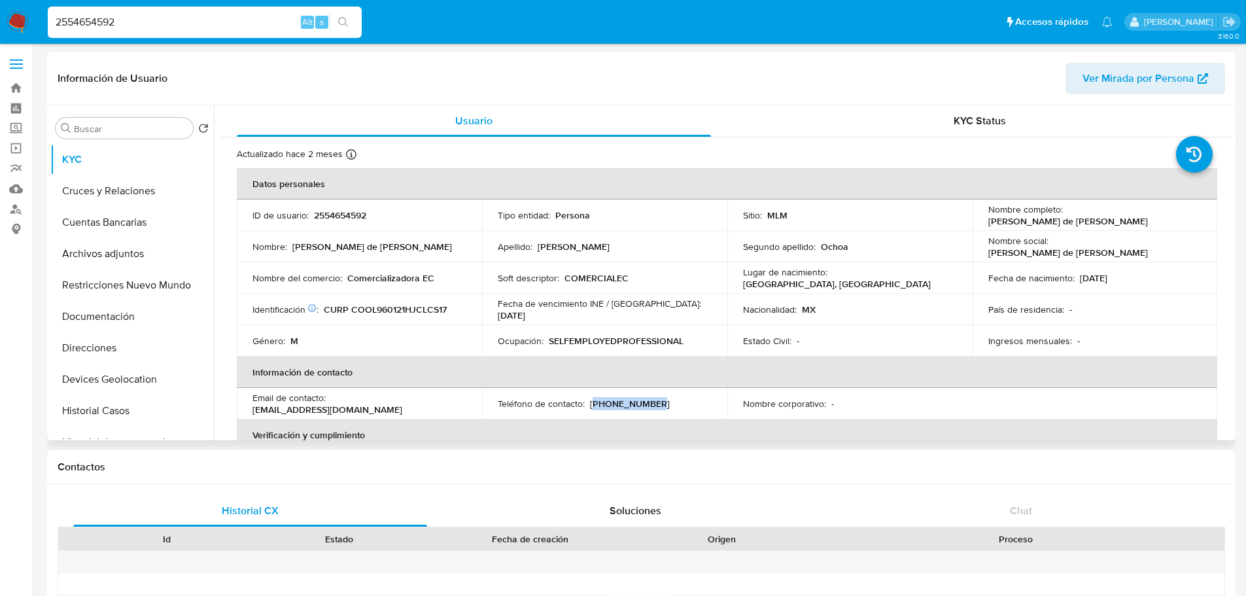
drag, startPoint x: 648, startPoint y: 404, endPoint x: 590, endPoint y: 403, distance: 58.2
click at [590, 403] on div "Teléfono de contacto : (33) 34125355" at bounding box center [605, 404] width 214 height 12
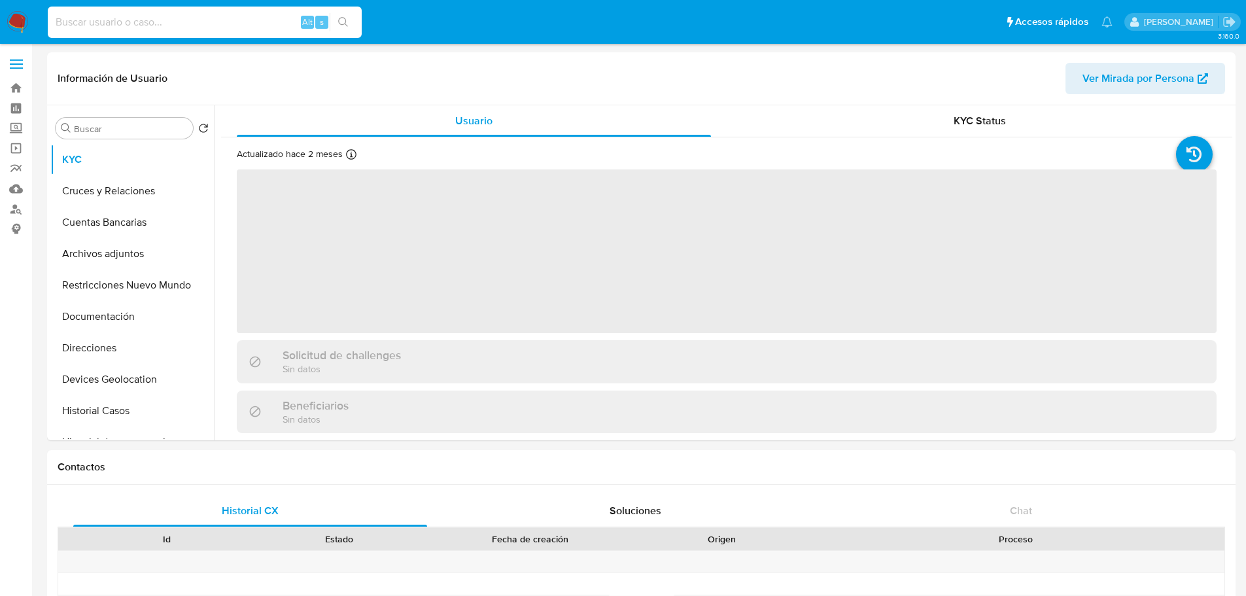
click at [142, 27] on input at bounding box center [205, 22] width 314 height 17
paste input "1588155680"
type input "1588155680"
select select "10"
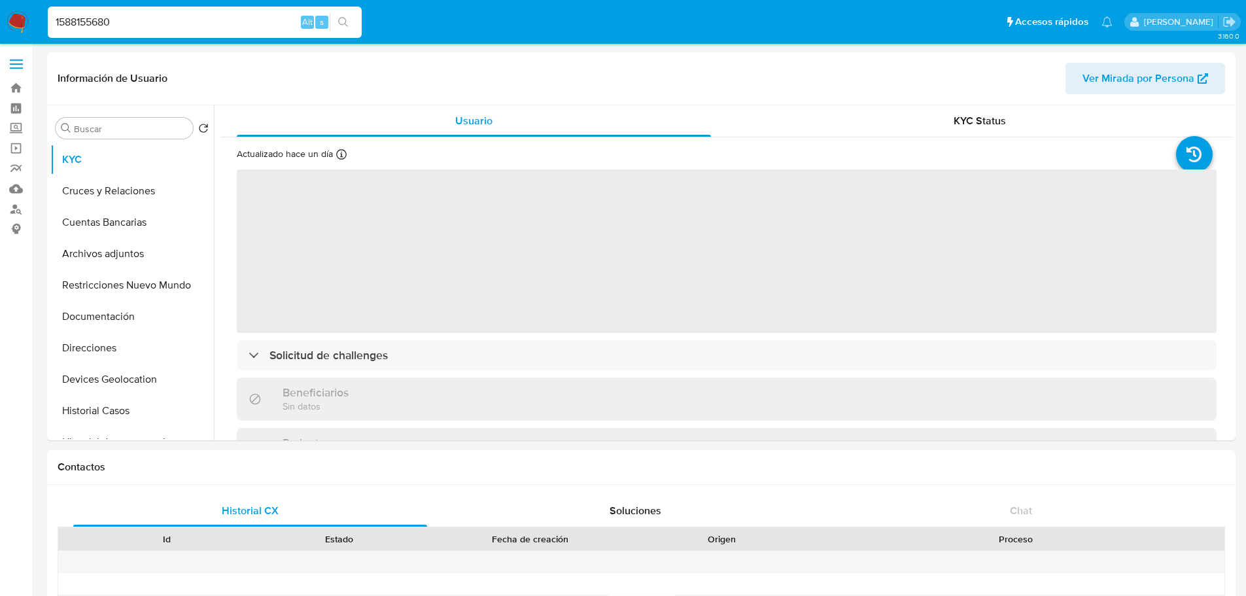
select select "10"
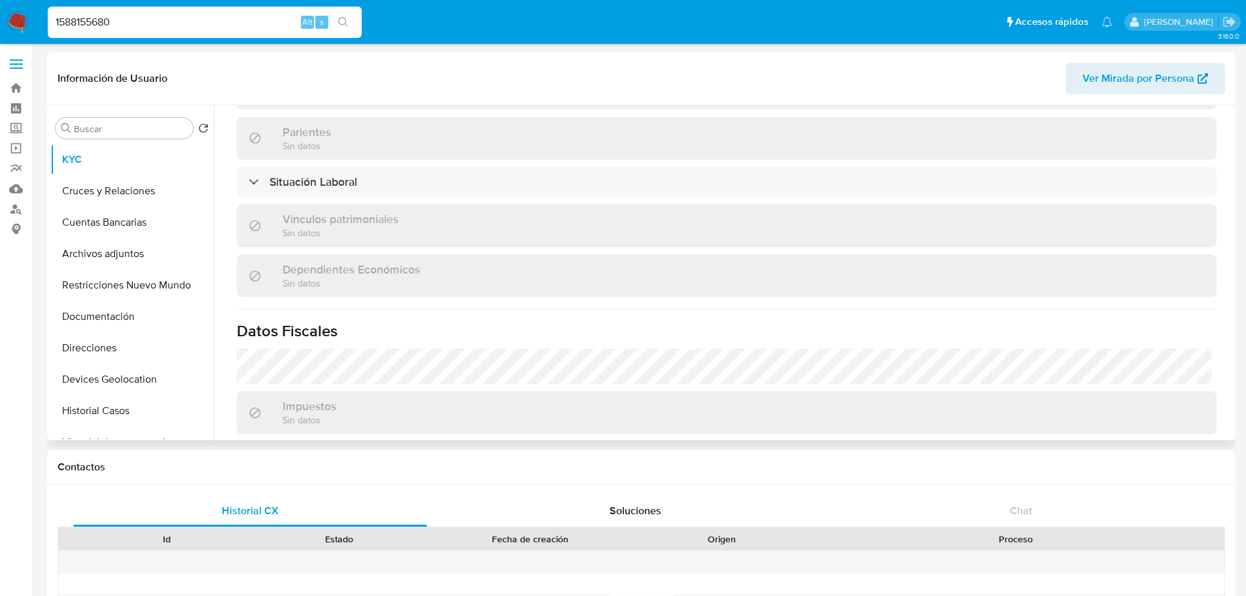
scroll to position [797, 0]
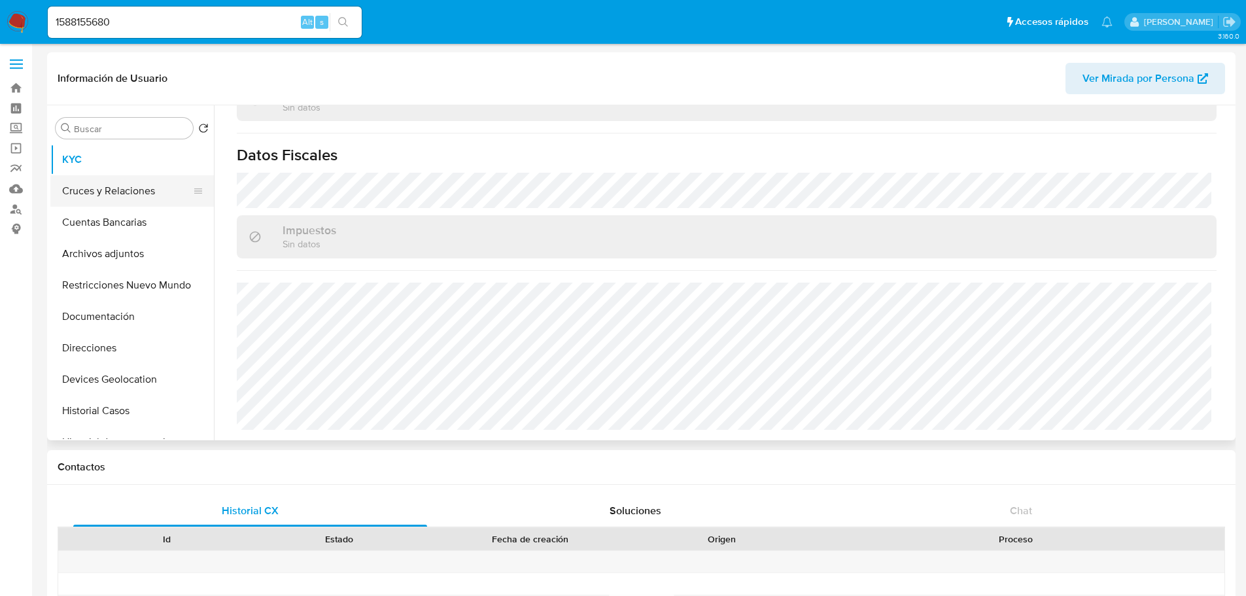
click at [110, 184] on button "Cruces y Relaciones" at bounding box center [126, 190] width 153 height 31
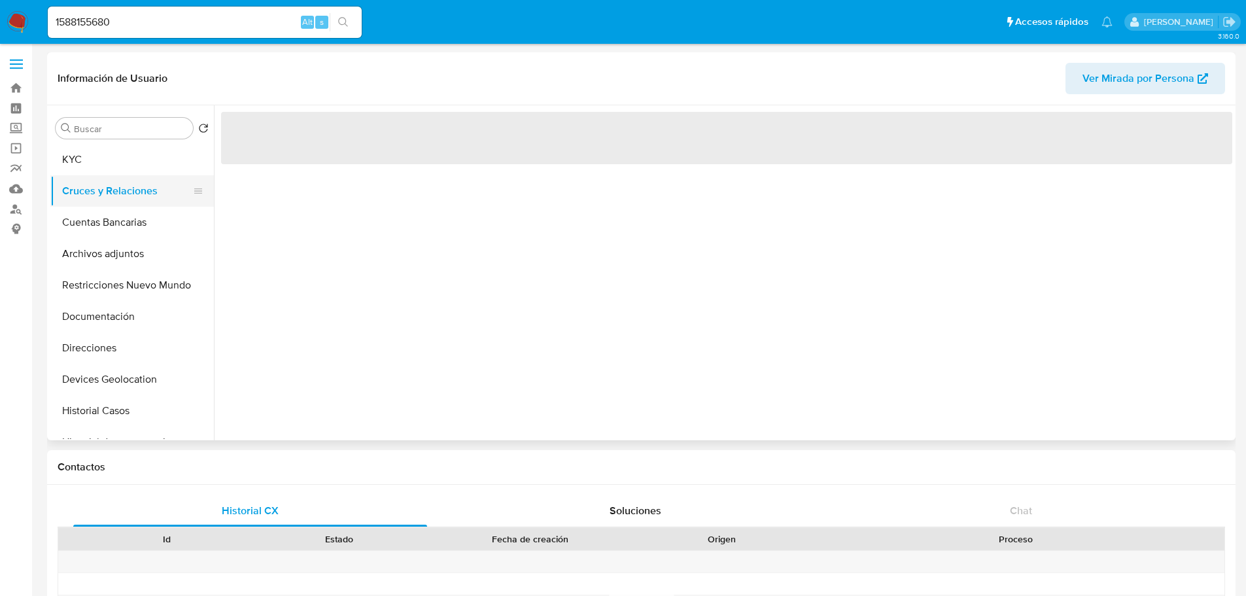
scroll to position [0, 0]
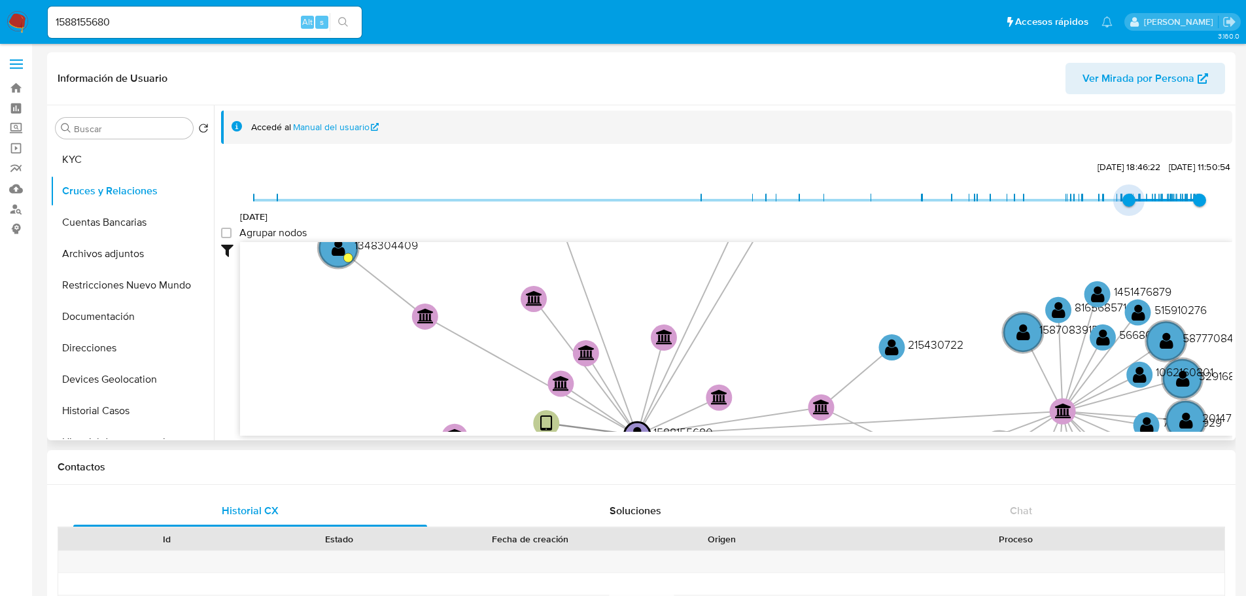
drag, startPoint x: 250, startPoint y: 194, endPoint x: 1124, endPoint y: 194, distance: 873.9
click at [1124, 194] on span "[DATE] 18:46:22" at bounding box center [1128, 200] width 13 height 13
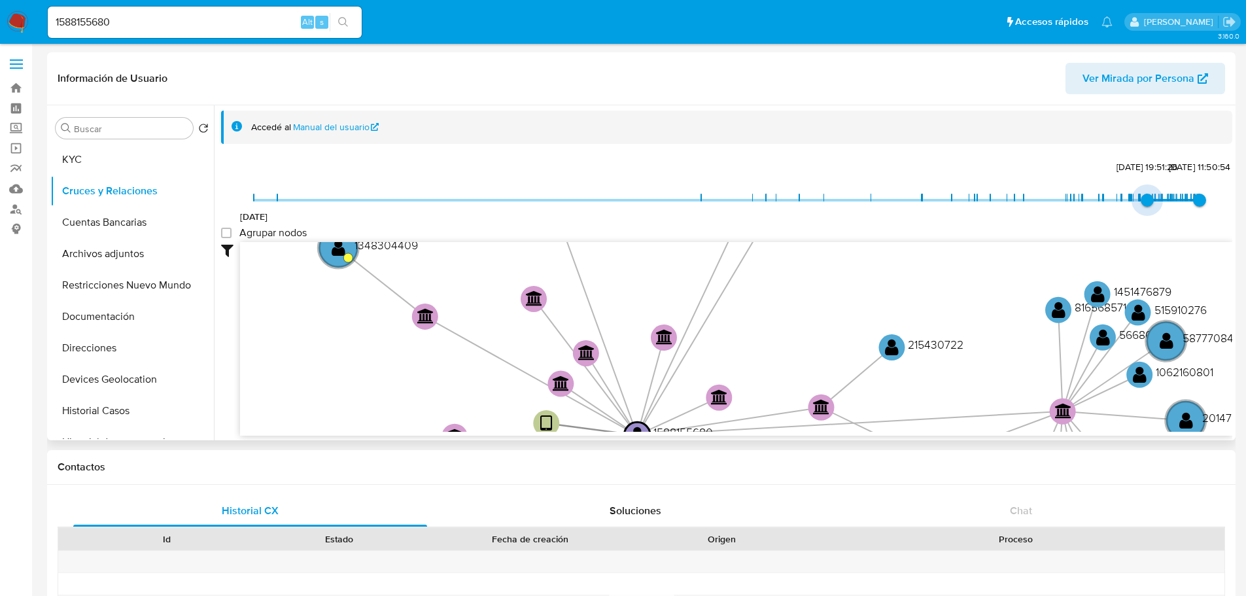
type input "1751599731000"
drag, startPoint x: 1128, startPoint y: 200, endPoint x: 1146, endPoint y: 200, distance: 17.7
click at [1146, 200] on span "[DATE] 21:28:51" at bounding box center [1152, 200] width 13 height 13
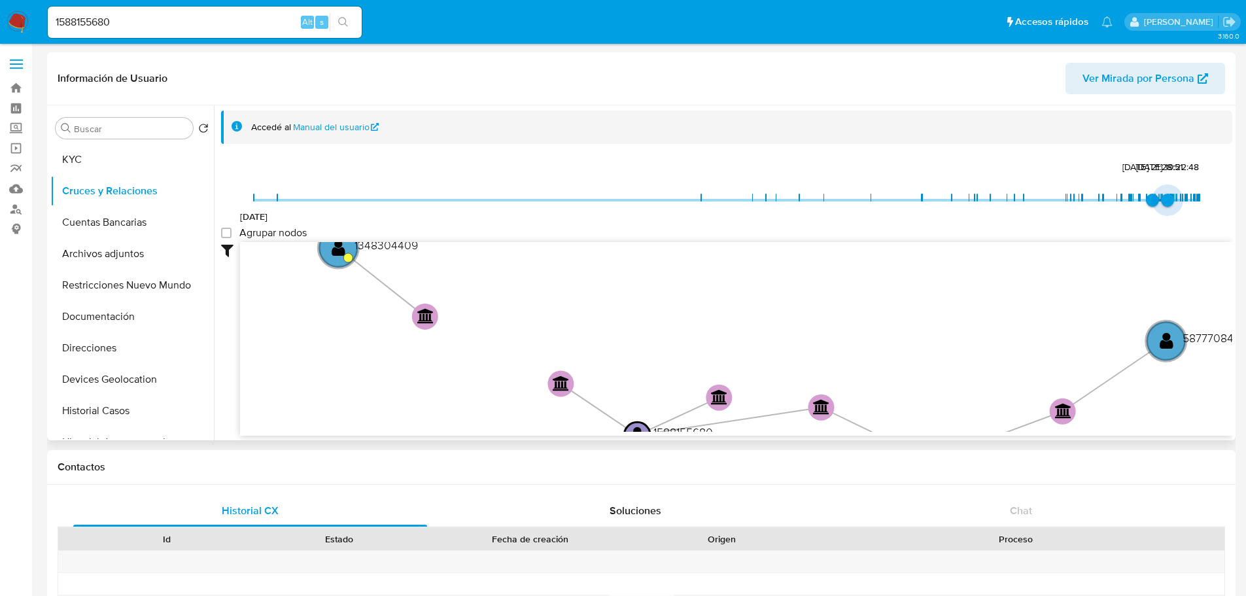
type input "1751599731000"
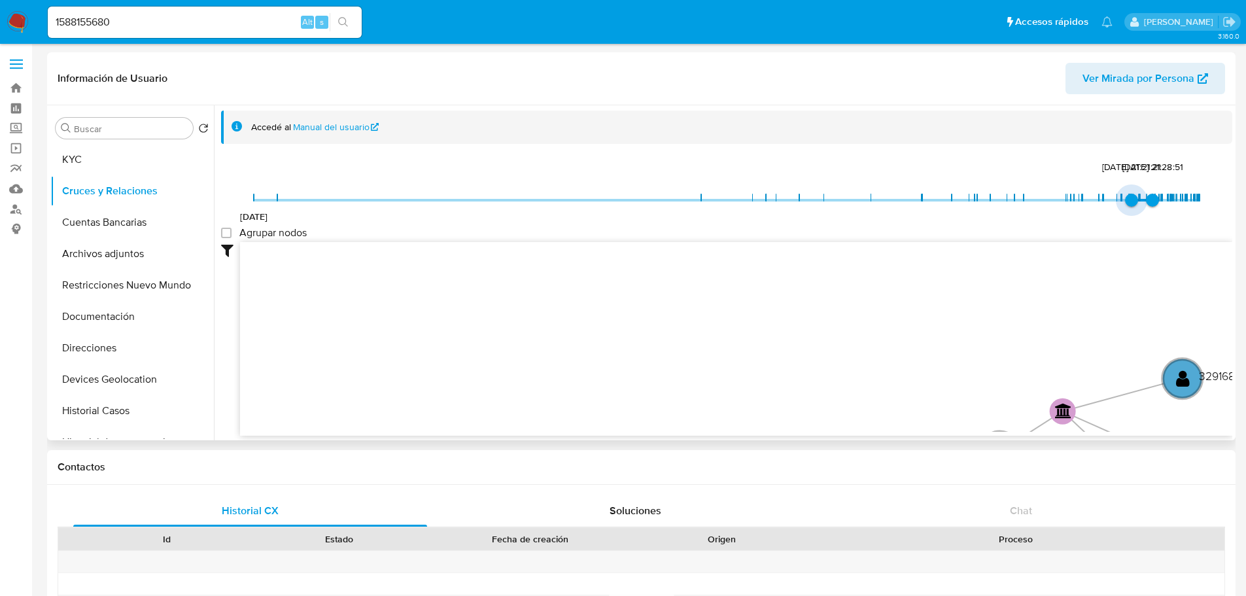
type input "1751599731000"
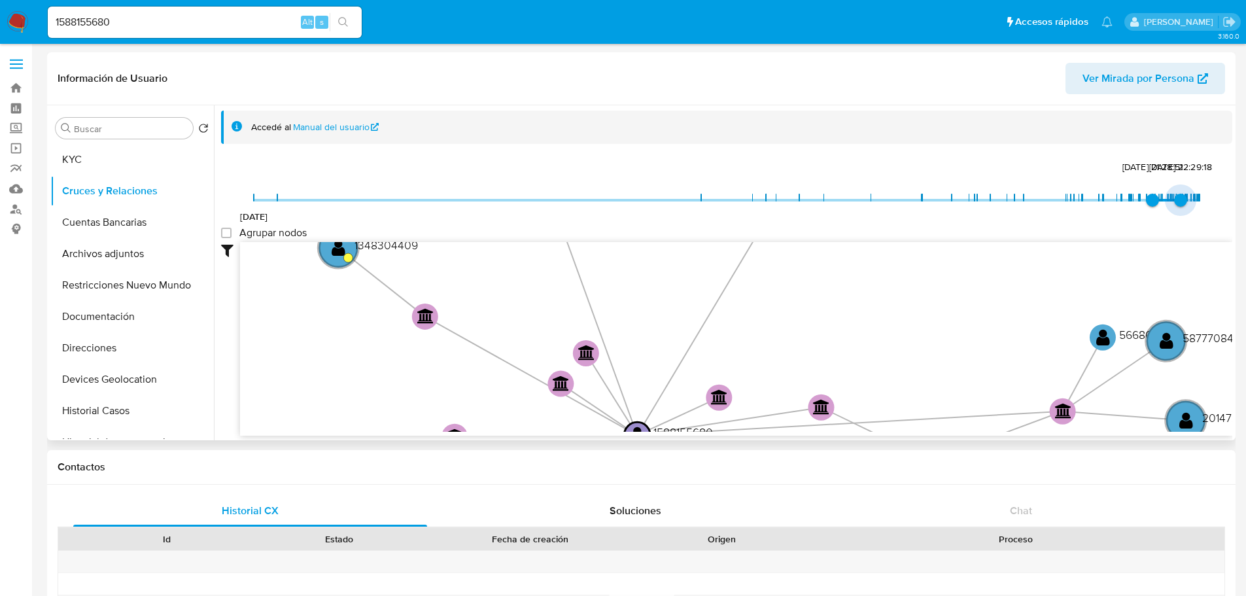
type input "1756938074000"
click at [1185, 201] on span "[DATE] 16:21:14" at bounding box center [1191, 200] width 13 height 13
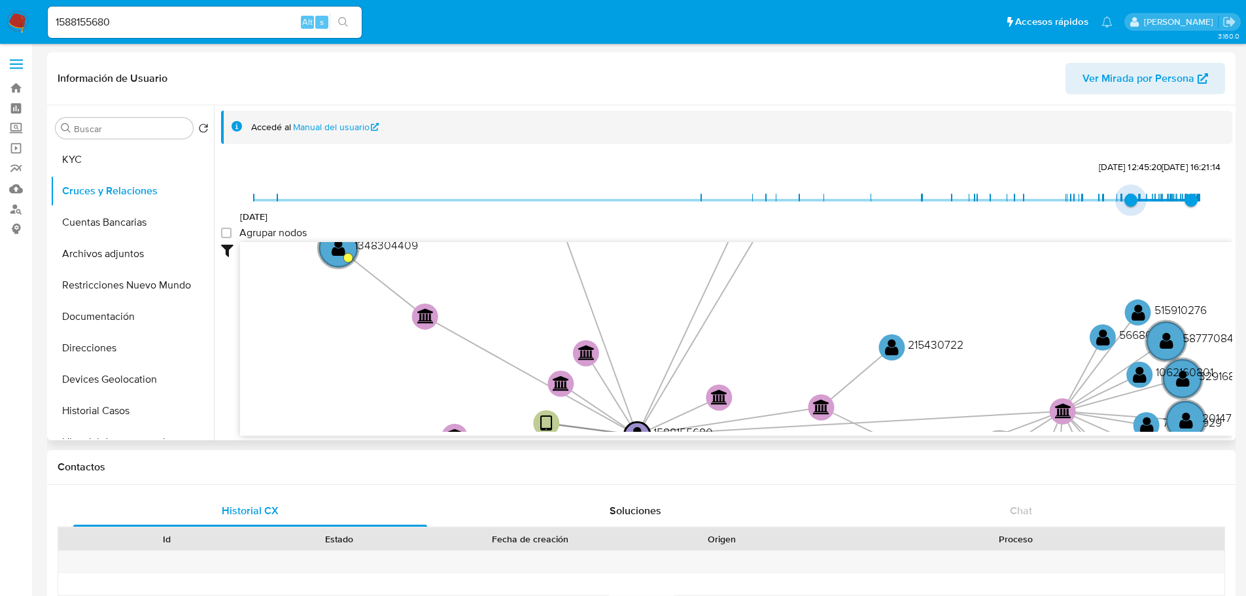
type input "1747353745000"
drag, startPoint x: 1149, startPoint y: 196, endPoint x: 1119, endPoint y: 197, distance: 29.5
click at [1119, 197] on span "[DATE] 18:02:25" at bounding box center [1122, 200] width 13 height 13
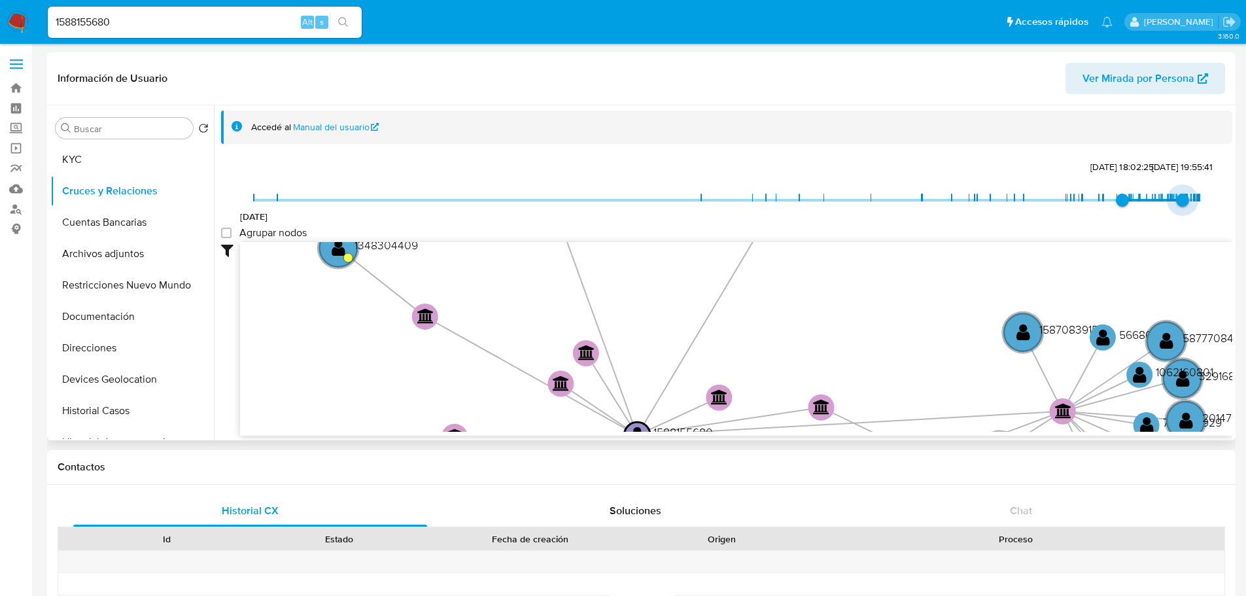
type input "1754953815000"
drag, startPoint x: 1181, startPoint y: 195, endPoint x: 1173, endPoint y: 197, distance: 8.1
click at [1173, 197] on span "[DATE] 17:10:15" at bounding box center [1176, 200] width 13 height 13
type input "1744102374000"
drag, startPoint x: 1119, startPoint y: 195, endPoint x: 1093, endPoint y: 199, distance: 25.8
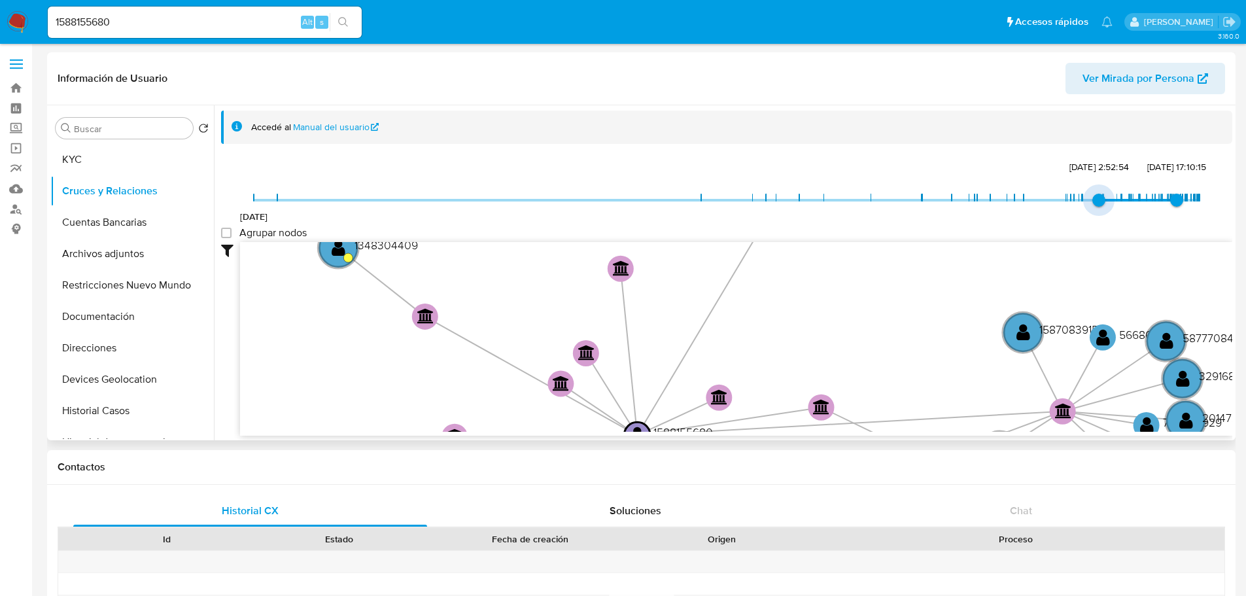
click at [1093, 199] on span "[DATE] 2:52:54" at bounding box center [1098, 200] width 13 height 13
type input "1753997770000"
drag, startPoint x: 1172, startPoint y: 203, endPoint x: 1165, endPoint y: 201, distance: 7.3
click at [1165, 201] on span "[DATE] 15:36:10" at bounding box center [1170, 200] width 13 height 13
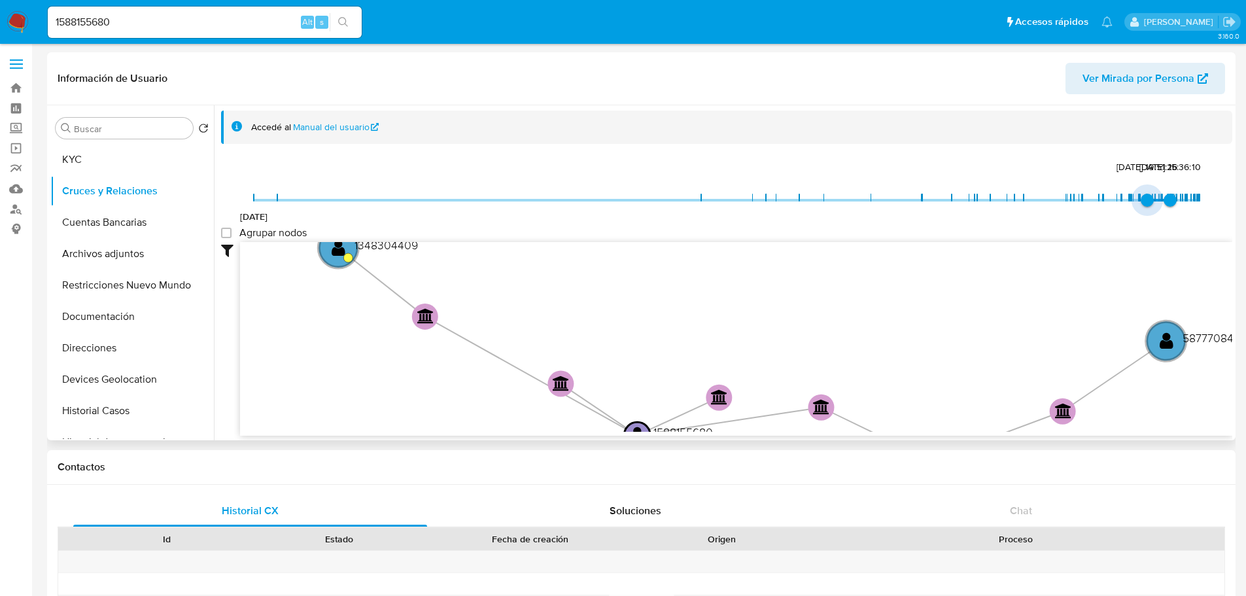
type input "1751599731000"
drag, startPoint x: 1096, startPoint y: 199, endPoint x: 1147, endPoint y: 200, distance: 51.0
click at [1147, 200] on span "[DATE] 21:28:51" at bounding box center [1152, 200] width 13 height 13
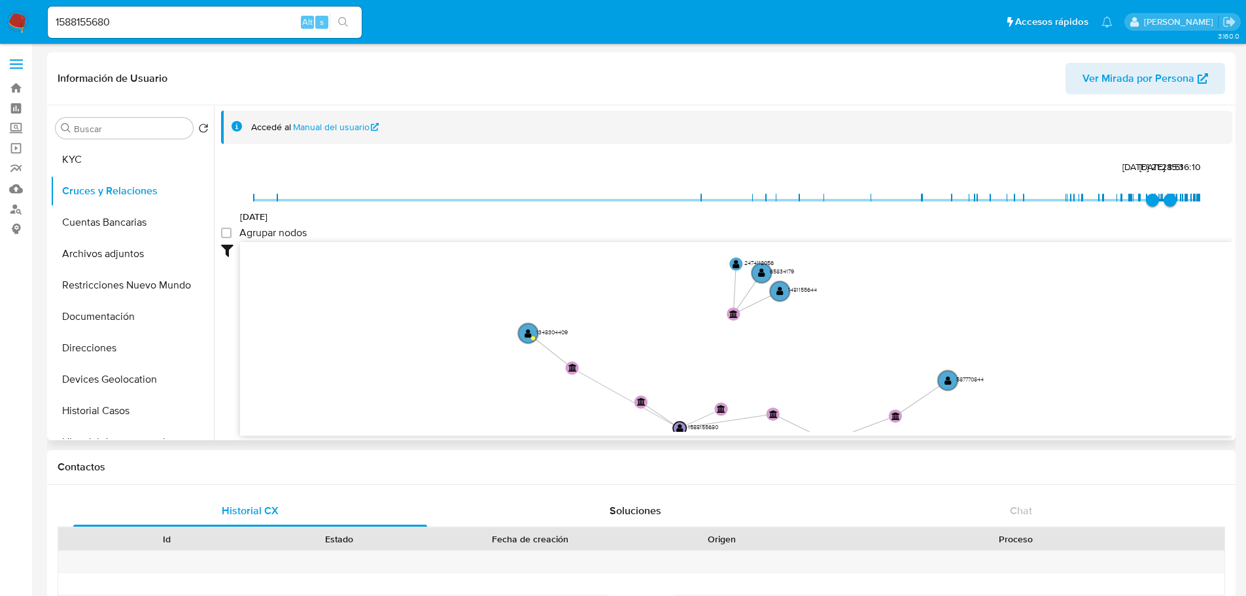
drag, startPoint x: 783, startPoint y: 296, endPoint x: 754, endPoint y: 351, distance: 62.3
click at [754, 351] on icon "device-667cac859eb9a8bbdc735751  user-1588155680  1588155680 device-667cac2c5…" at bounding box center [736, 337] width 992 height 190
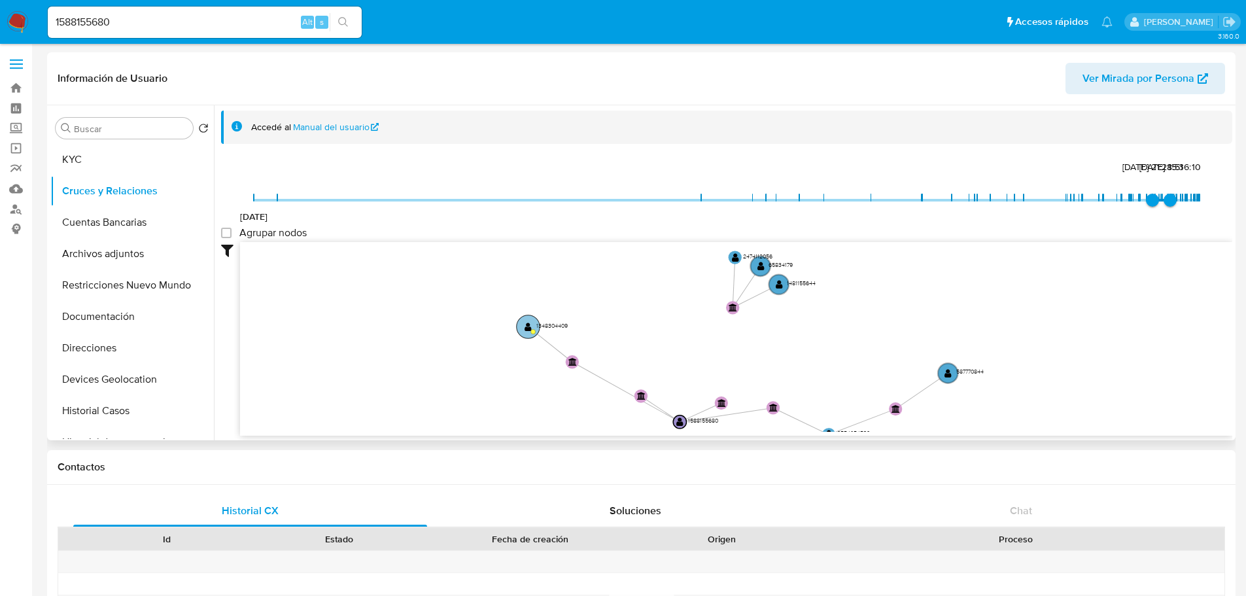
click at [525, 326] on text "" at bounding box center [528, 327] width 7 height 10
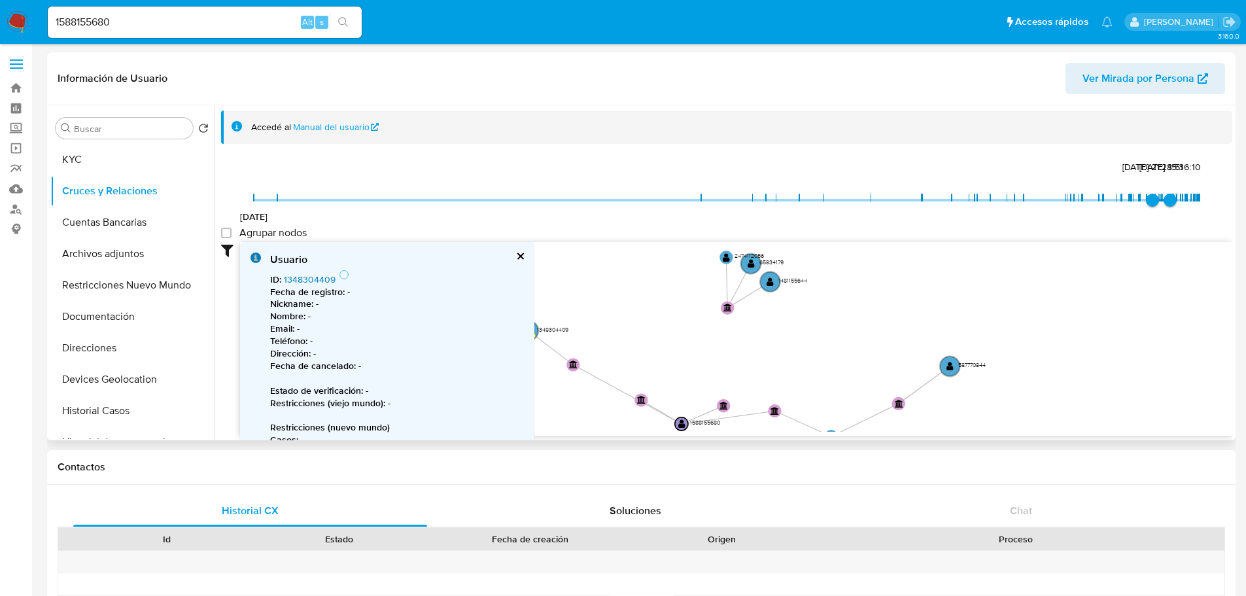
click at [304, 281] on link "1348304409" at bounding box center [310, 279] width 52 height 13
click at [87, 162] on button "KYC" at bounding box center [126, 159] width 153 height 31
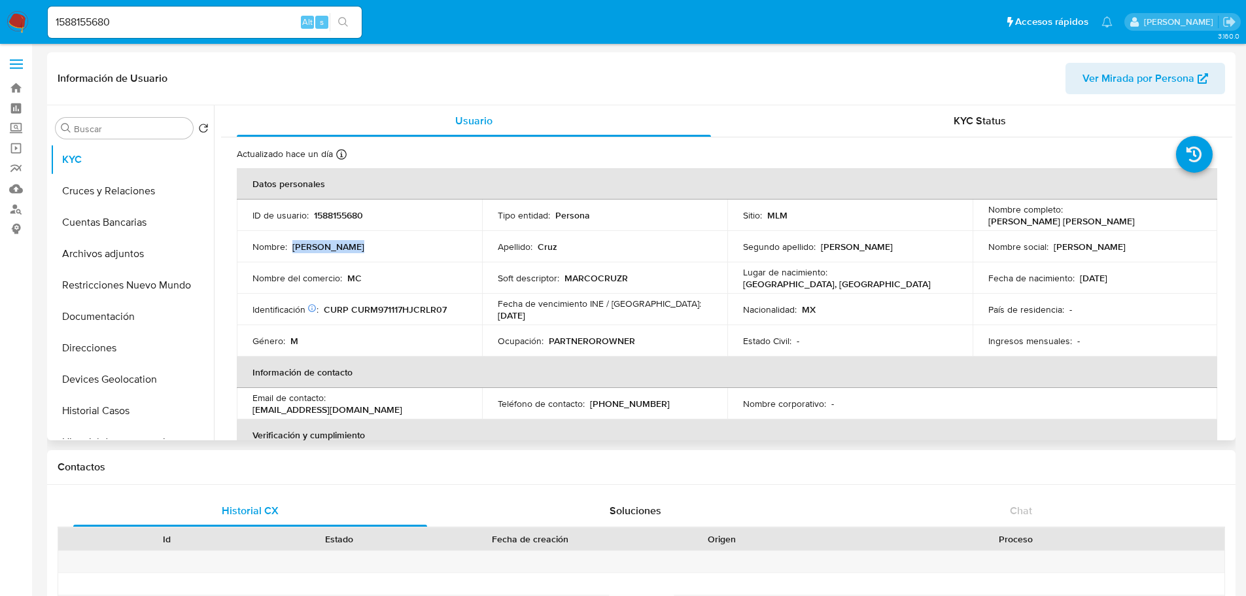
drag, startPoint x: 358, startPoint y: 251, endPoint x: 294, endPoint y: 250, distance: 64.8
click at [294, 250] on div "Nombre : [PERSON_NAME]" at bounding box center [359, 247] width 214 height 12
copy p "[PERSON_NAME]"
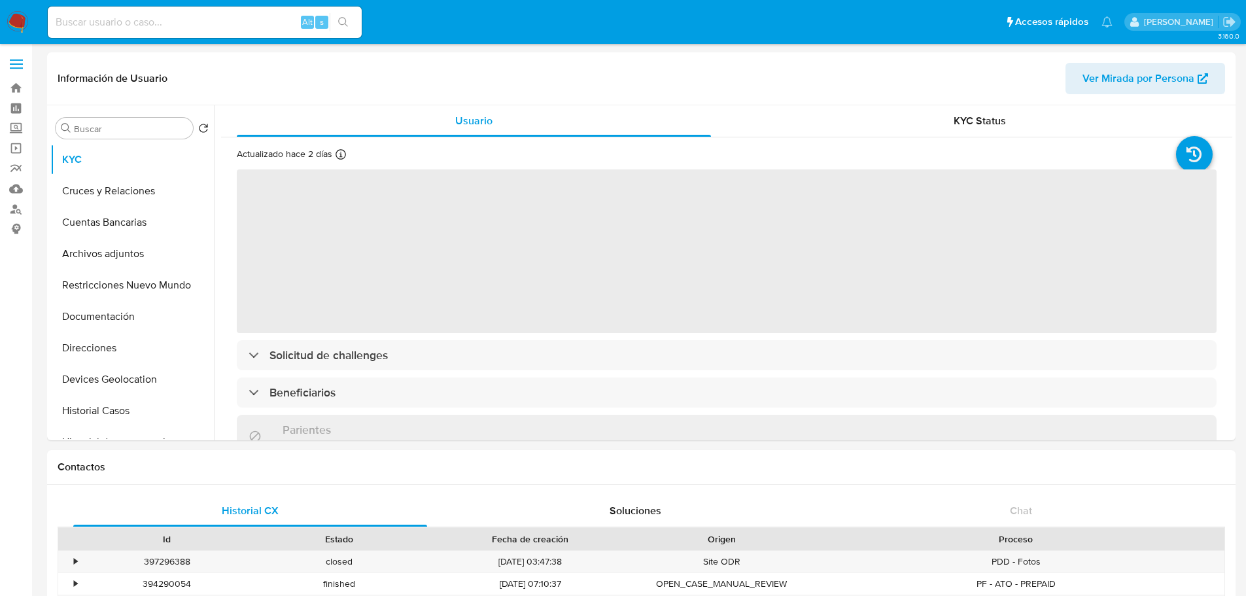
select select "10"
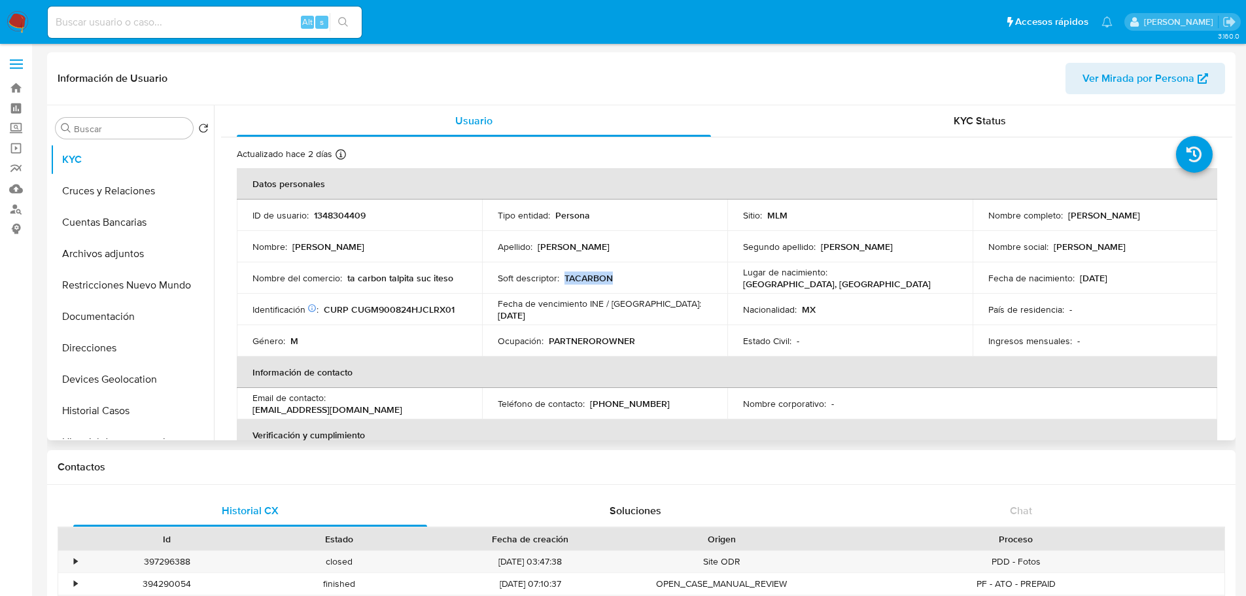
drag, startPoint x: 619, startPoint y: 274, endPoint x: 564, endPoint y: 282, distance: 56.1
click at [564, 282] on div "Soft descriptor : TACARBON" at bounding box center [605, 278] width 214 height 12
copy p "TACARBON"
